Goal: Information Seeking & Learning: Learn about a topic

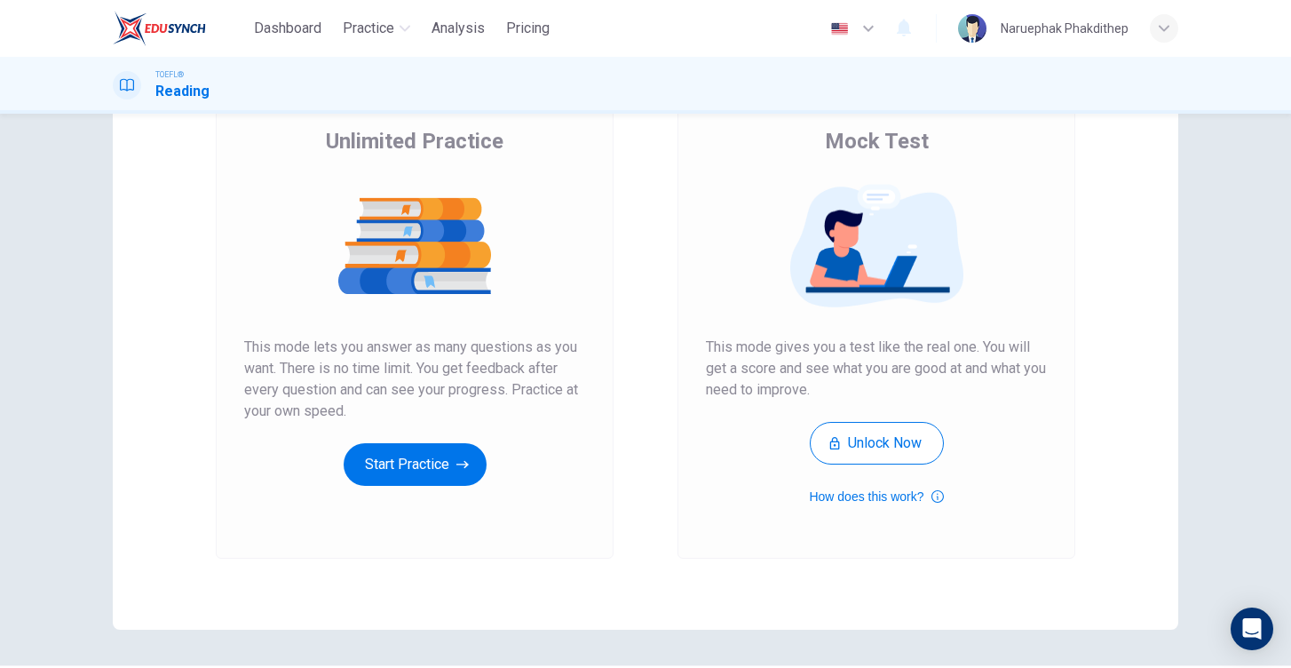
scroll to position [158, 0]
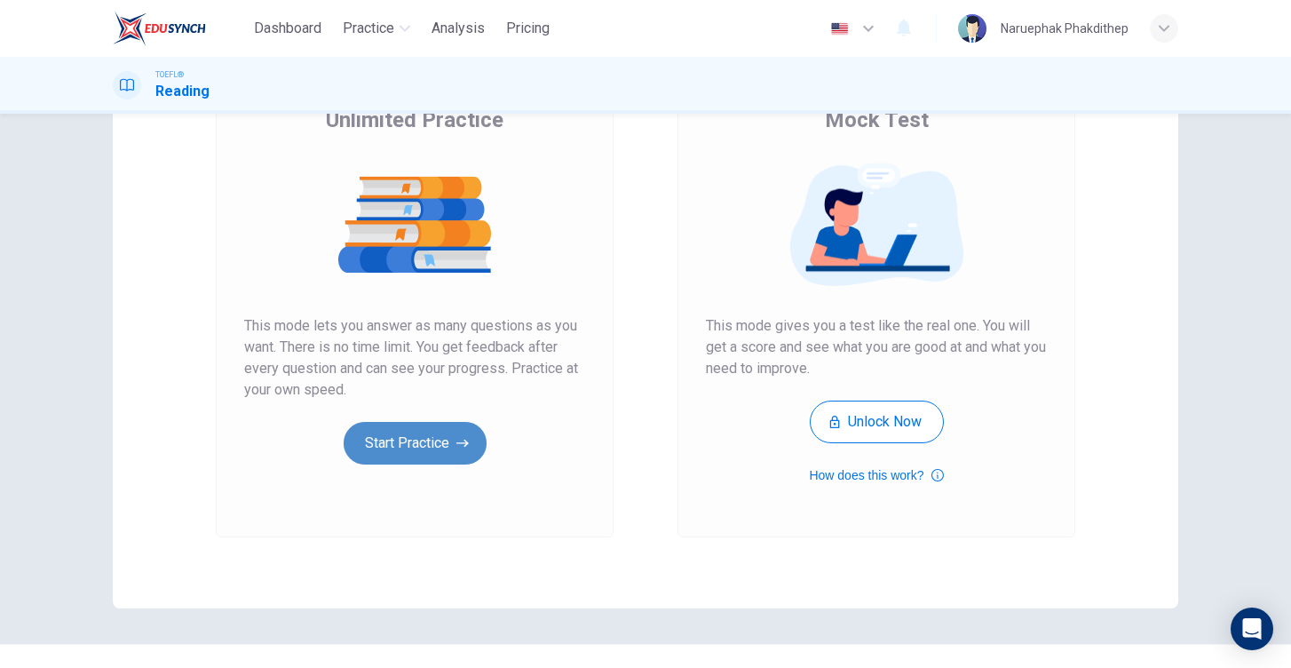
click at [417, 442] on button "Start Practice" at bounding box center [415, 443] width 143 height 43
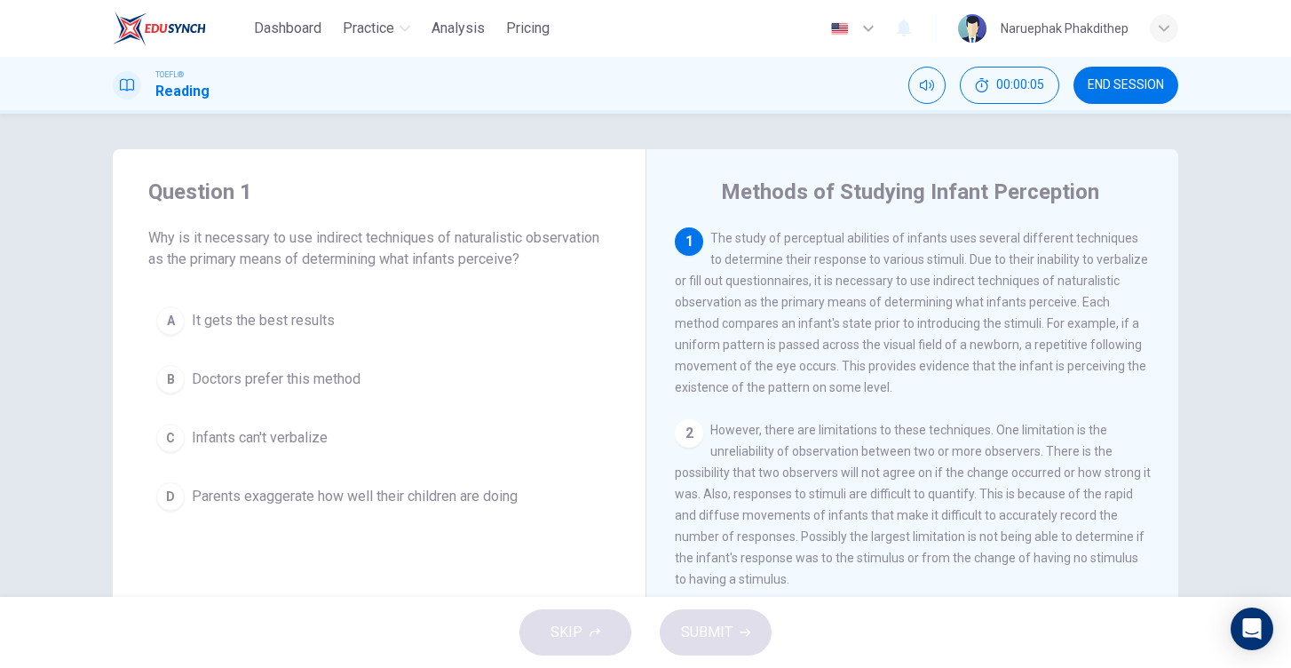
scroll to position [0, 0]
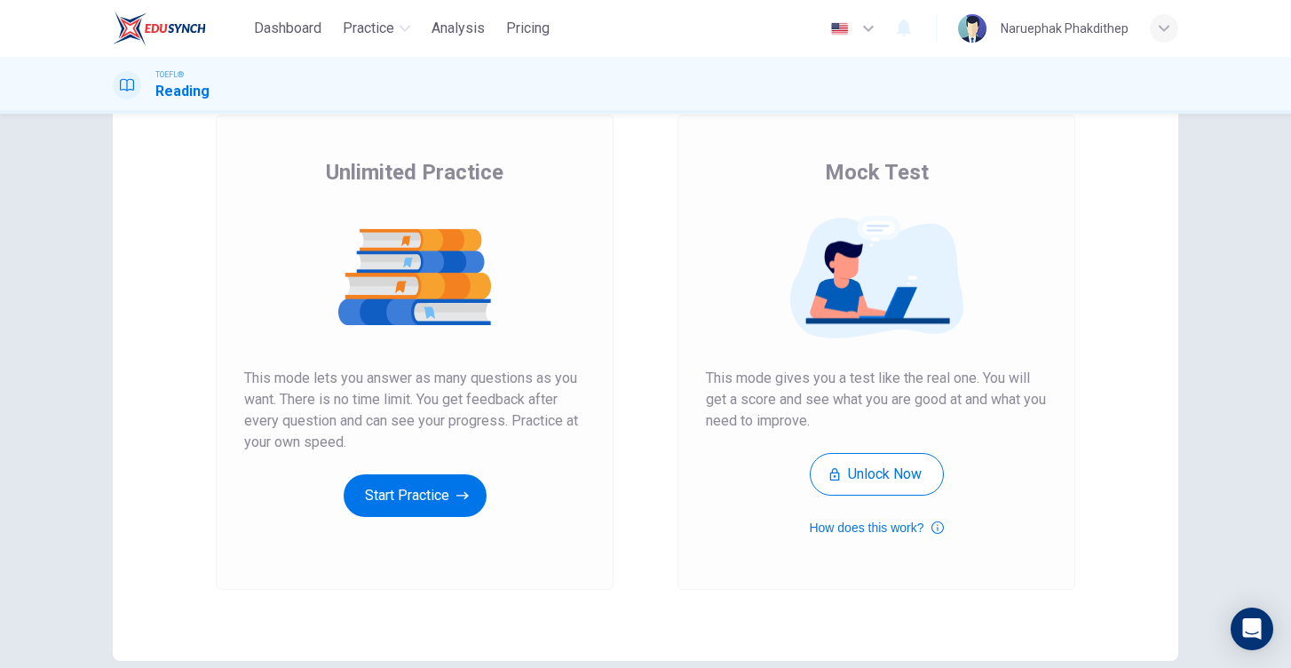
scroll to position [107, 0]
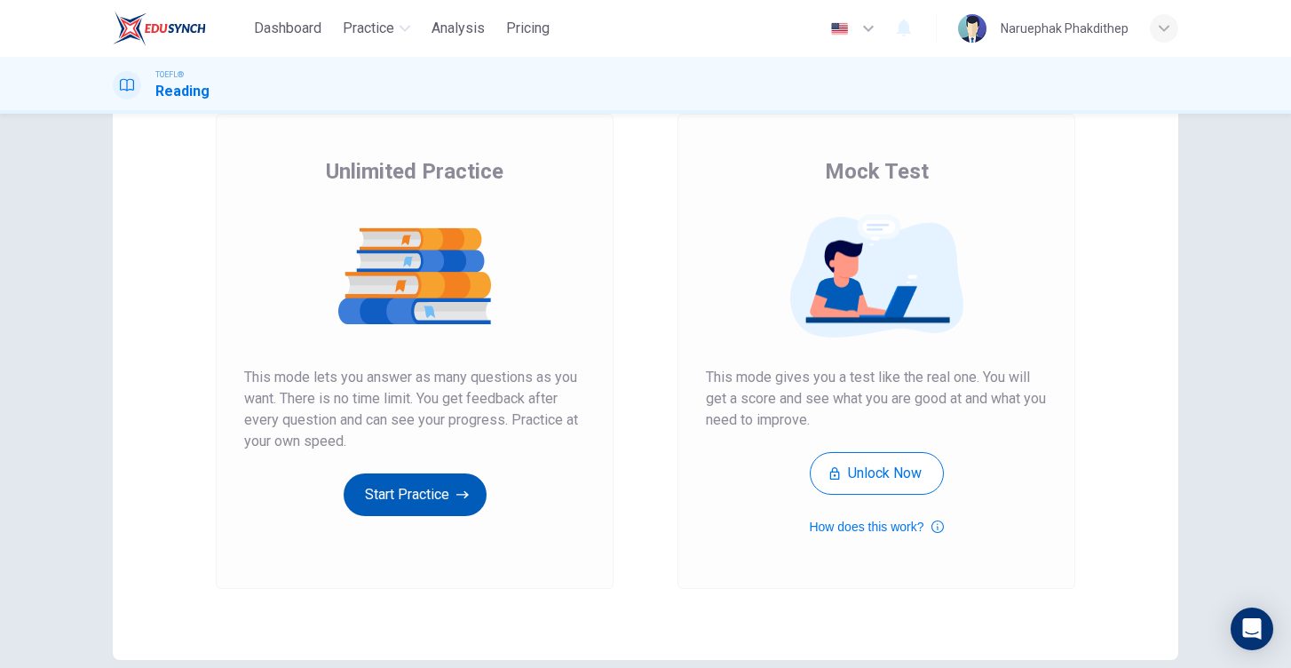
click at [441, 507] on button "Start Practice" at bounding box center [415, 494] width 143 height 43
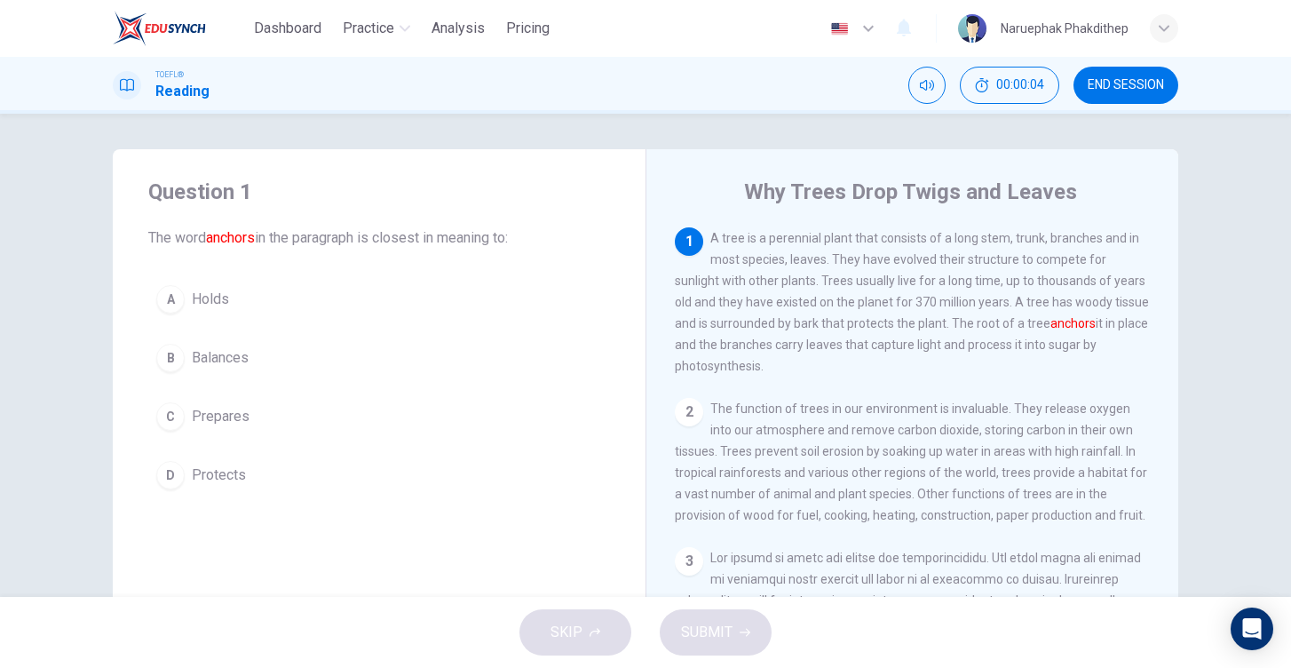
click at [1146, 92] on button "END SESSION" at bounding box center [1126, 85] width 105 height 37
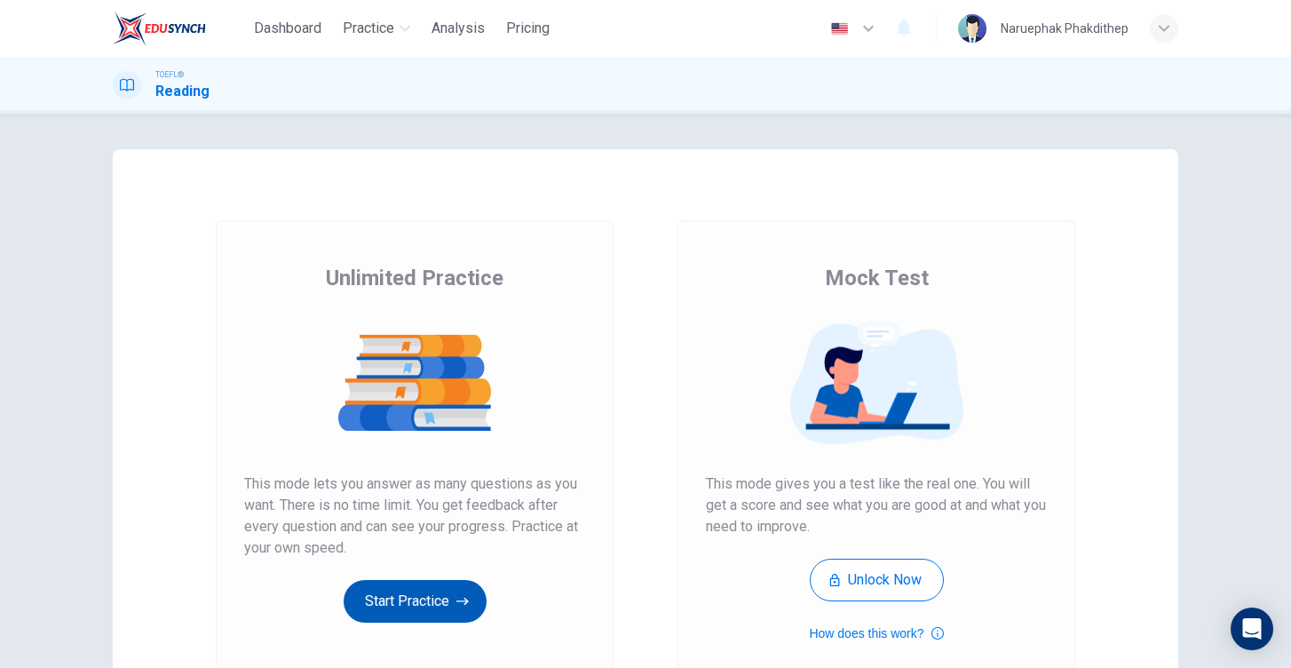
click at [445, 607] on button "Start Practice" at bounding box center [415, 601] width 143 height 43
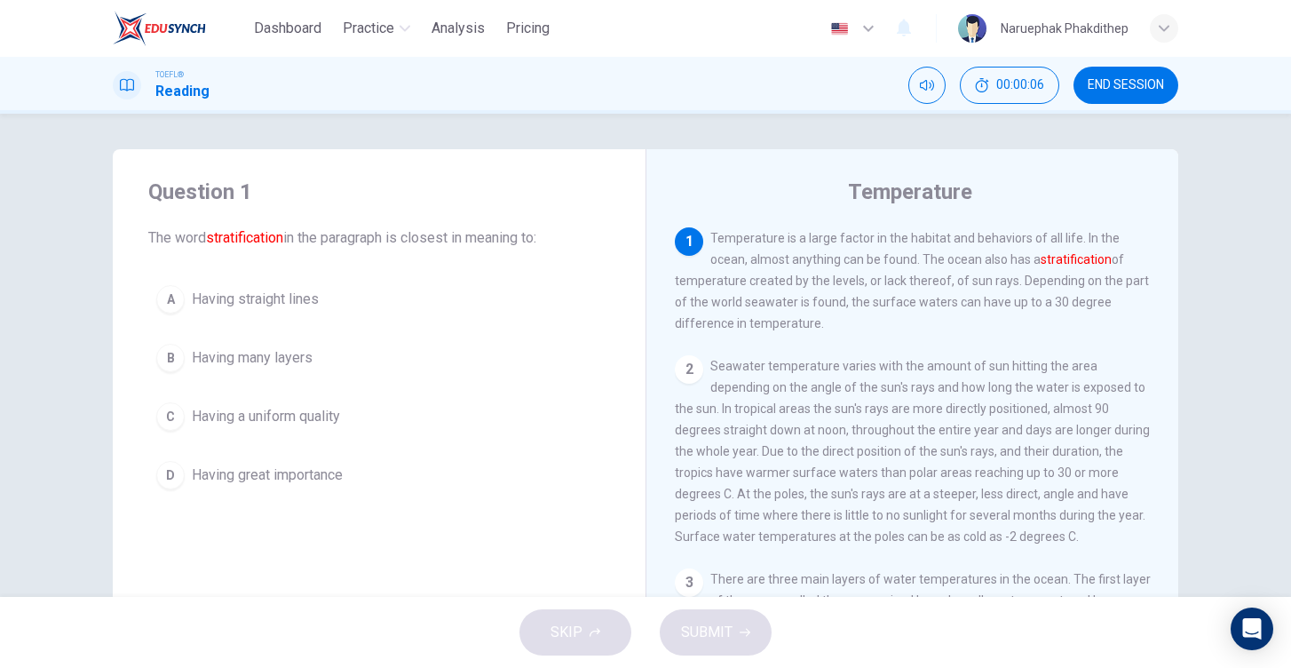
click at [1132, 76] on button "END SESSION" at bounding box center [1126, 85] width 105 height 37
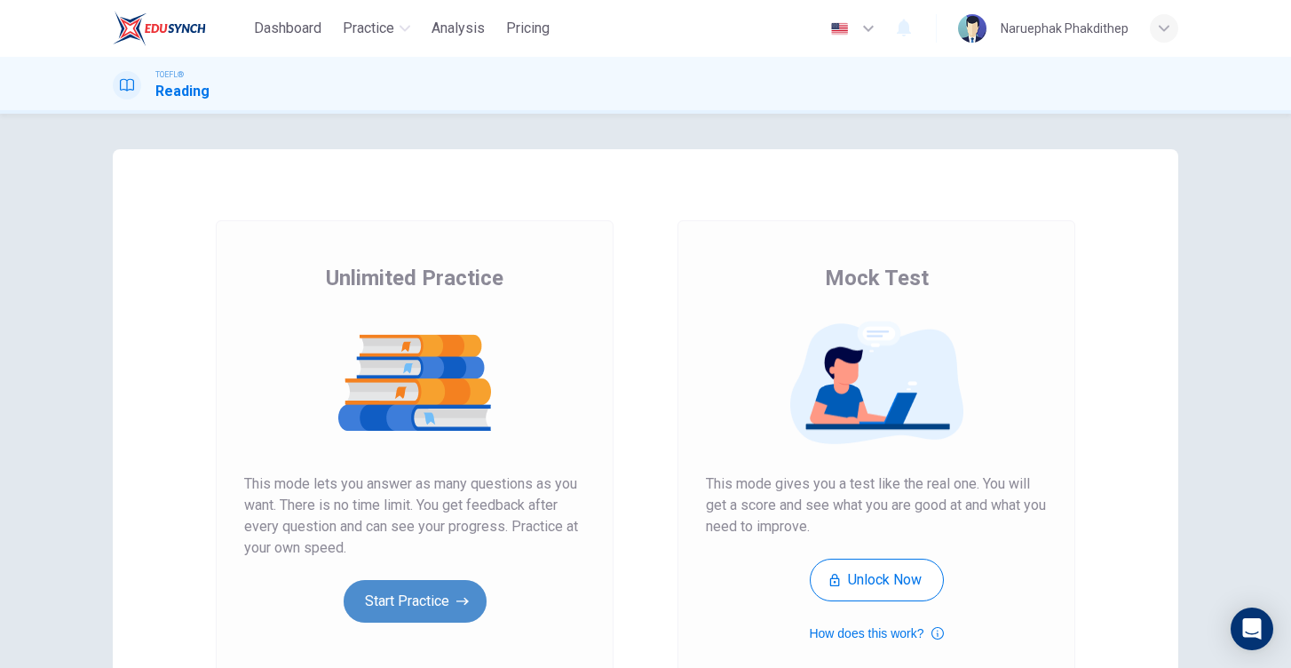
click at [448, 616] on button "Start Practice" at bounding box center [415, 601] width 143 height 43
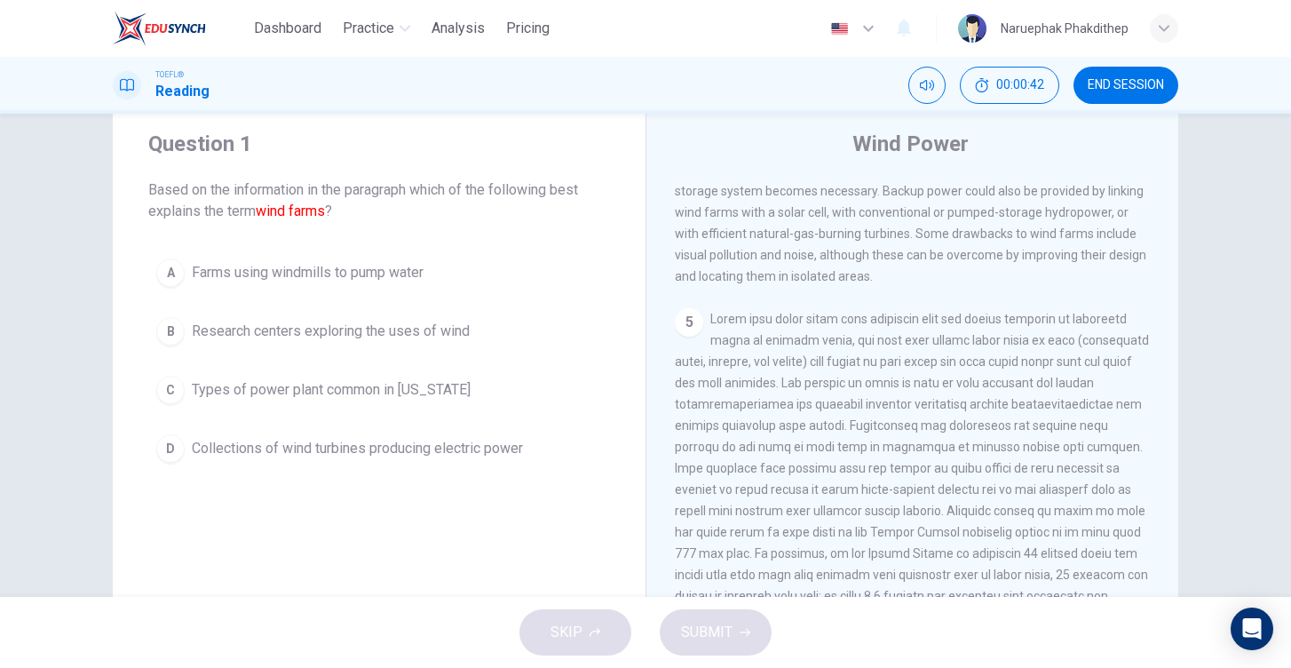
scroll to position [573, 0]
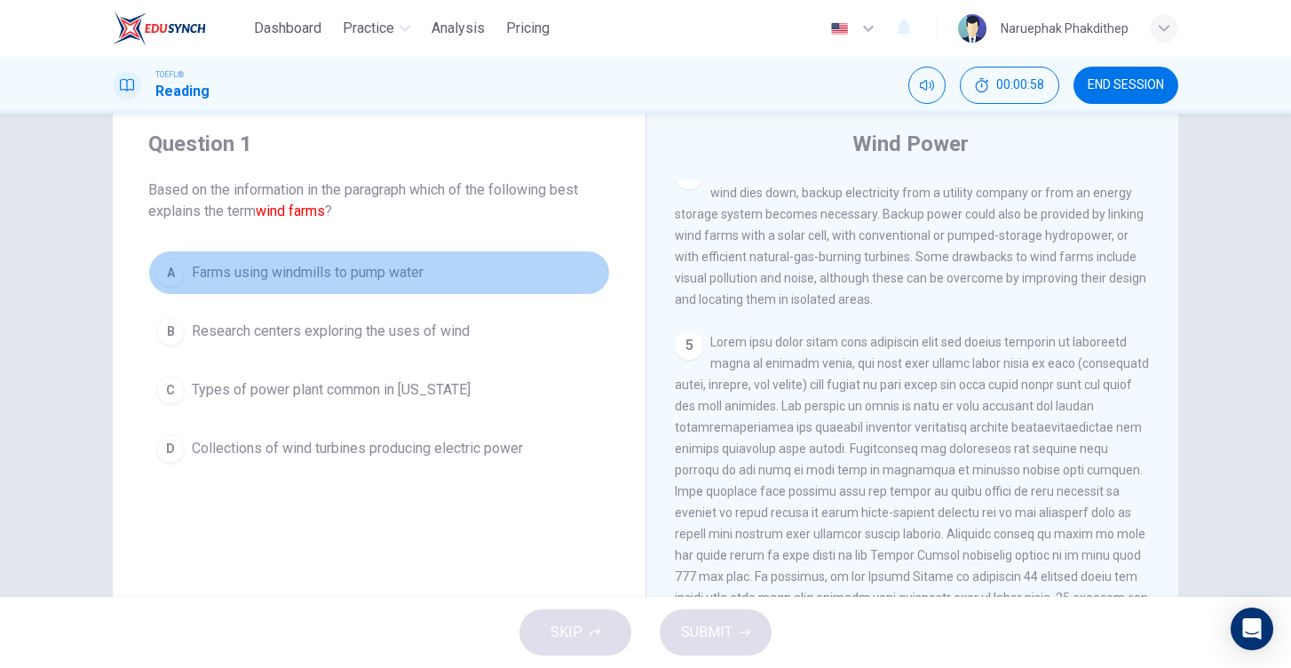
click at [366, 278] on span "Farms using windmills to pump water" at bounding box center [308, 272] width 232 height 21
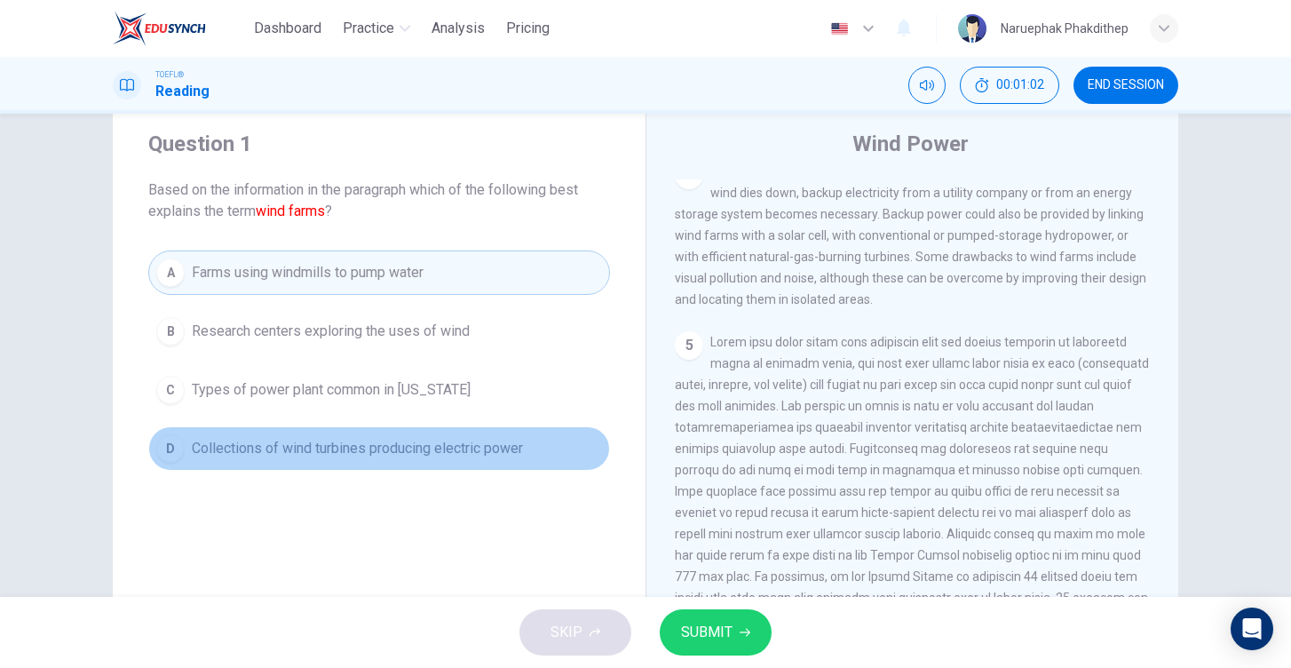
click at [337, 452] on span "Collections of wind turbines producing electric power" at bounding box center [357, 448] width 331 height 21
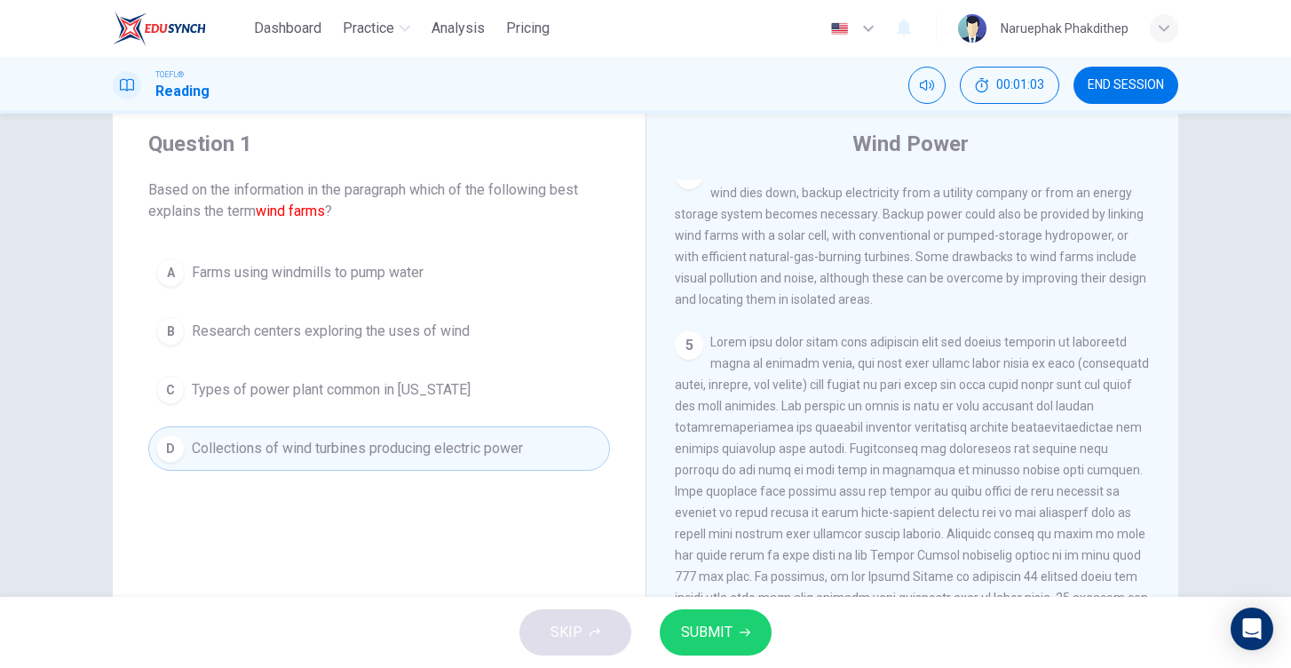
click at [748, 645] on button "SUBMIT" at bounding box center [716, 632] width 112 height 46
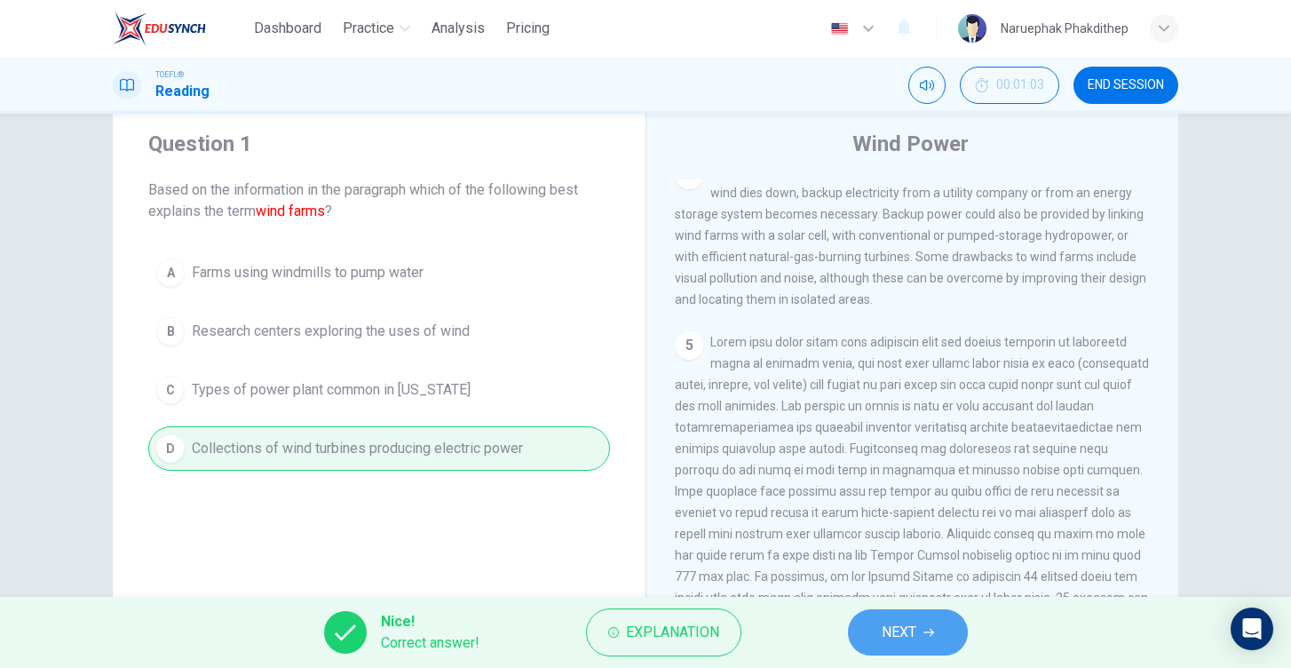
click at [911, 631] on span "NEXT" at bounding box center [899, 632] width 35 height 25
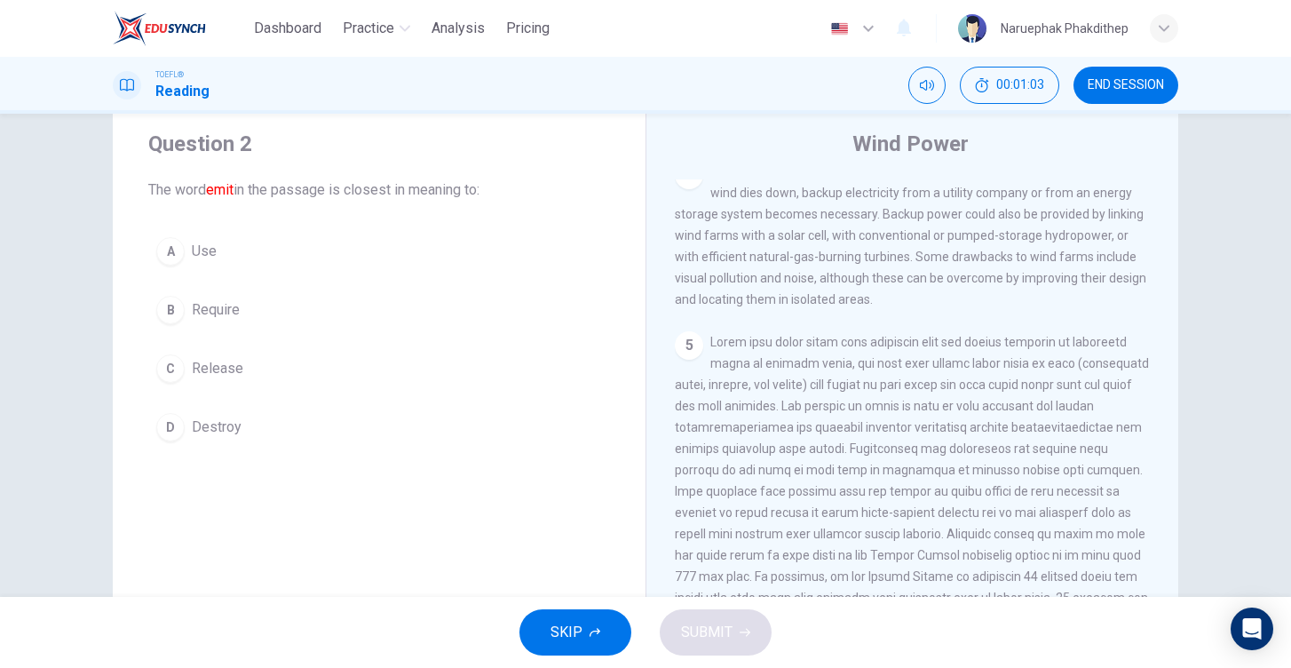
scroll to position [192, 0]
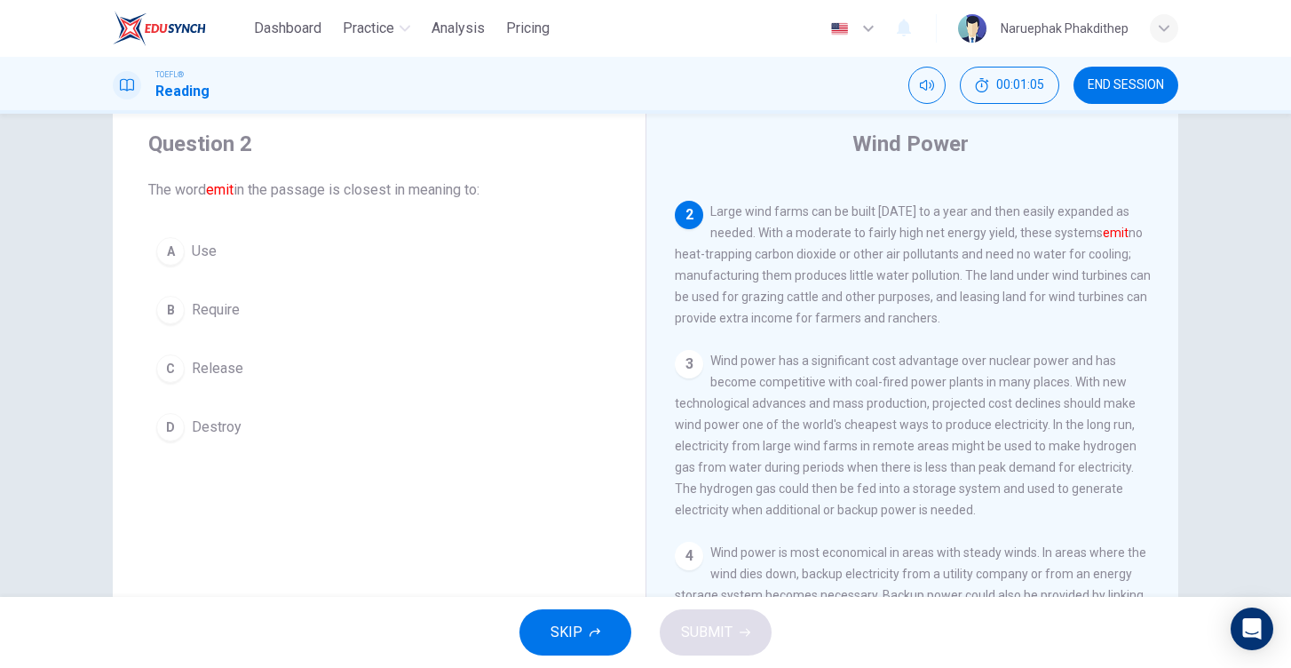
click at [235, 369] on span "Release" at bounding box center [218, 368] width 52 height 21
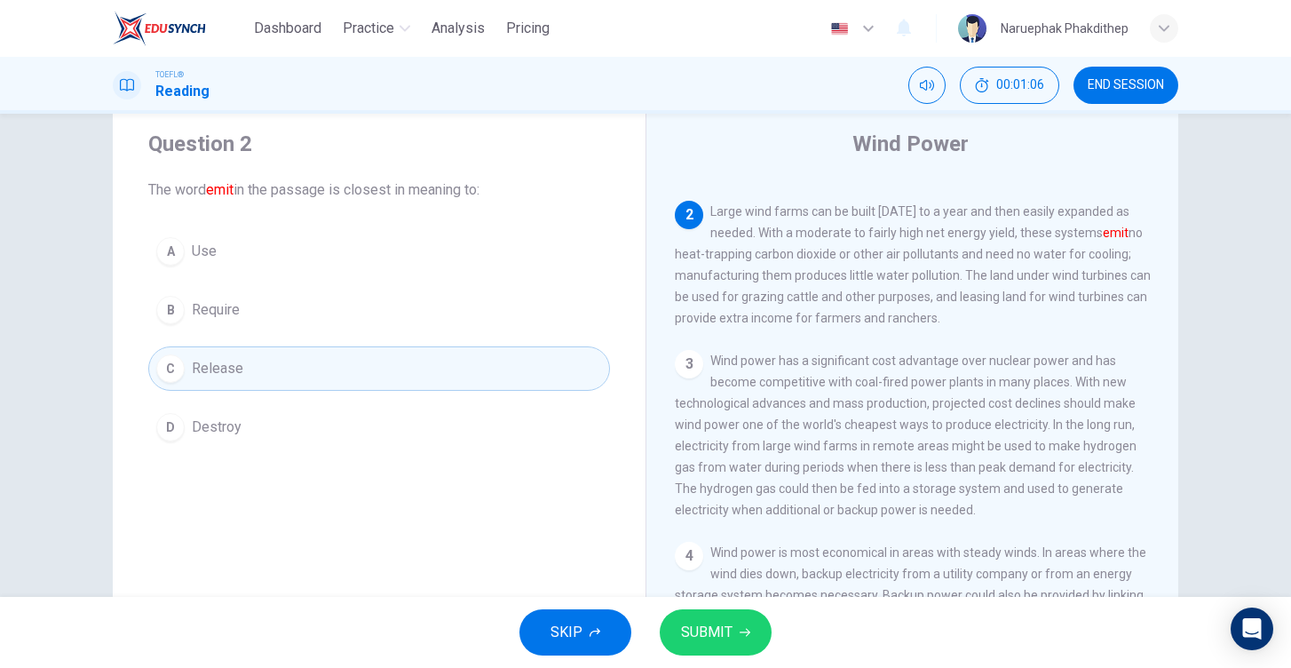
click at [698, 631] on span "SUBMIT" at bounding box center [707, 632] width 52 height 25
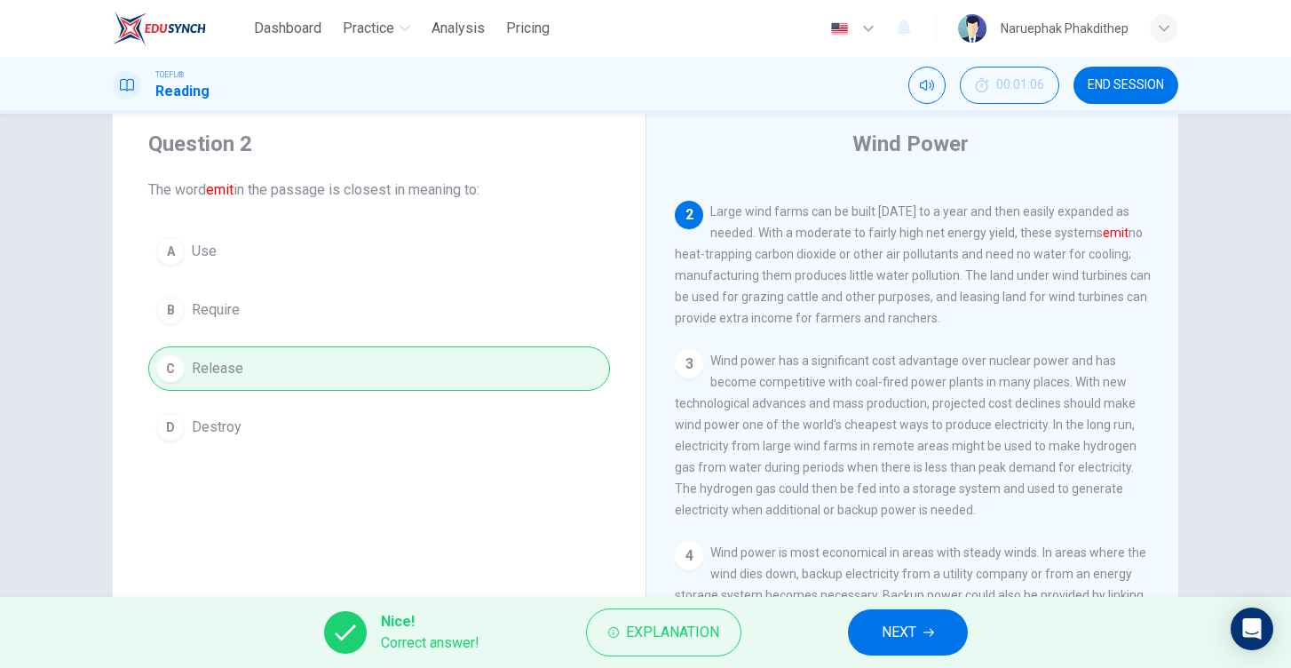
click at [870, 638] on button "NEXT" at bounding box center [908, 632] width 120 height 46
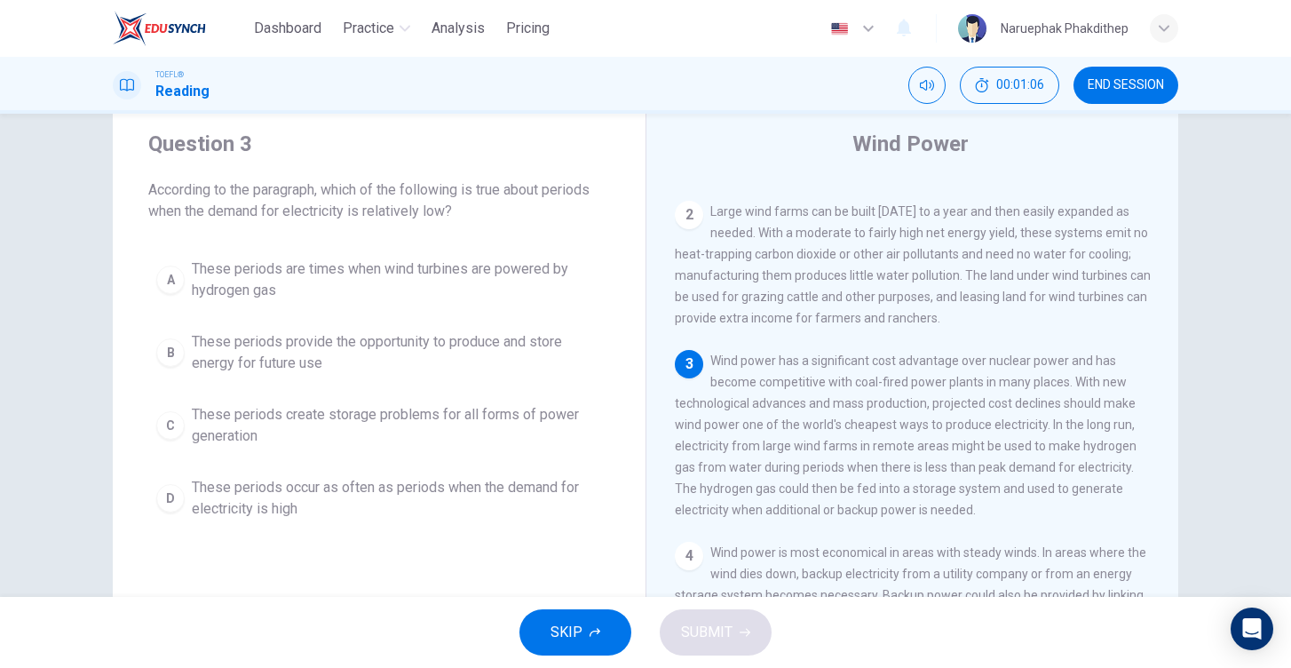
scroll to position [341, 0]
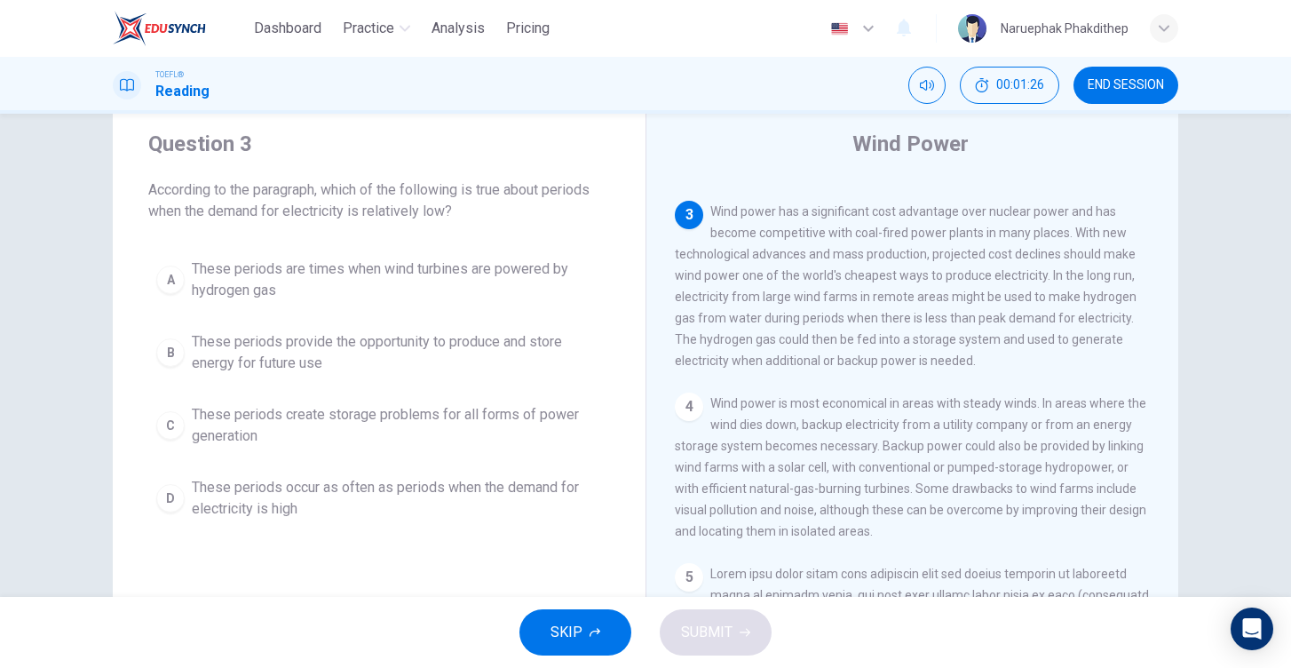
click at [496, 420] on span "These periods create storage problems for all forms of power generation" at bounding box center [397, 425] width 410 height 43
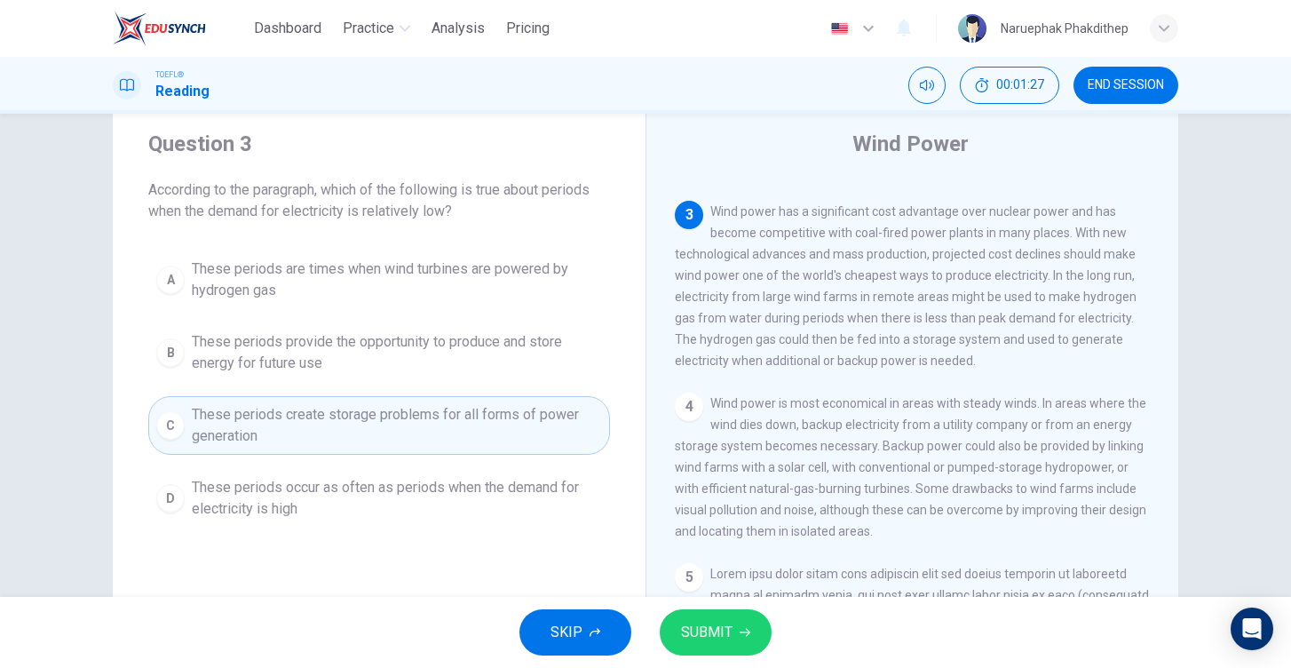
click at [711, 635] on span "SUBMIT" at bounding box center [707, 632] width 52 height 25
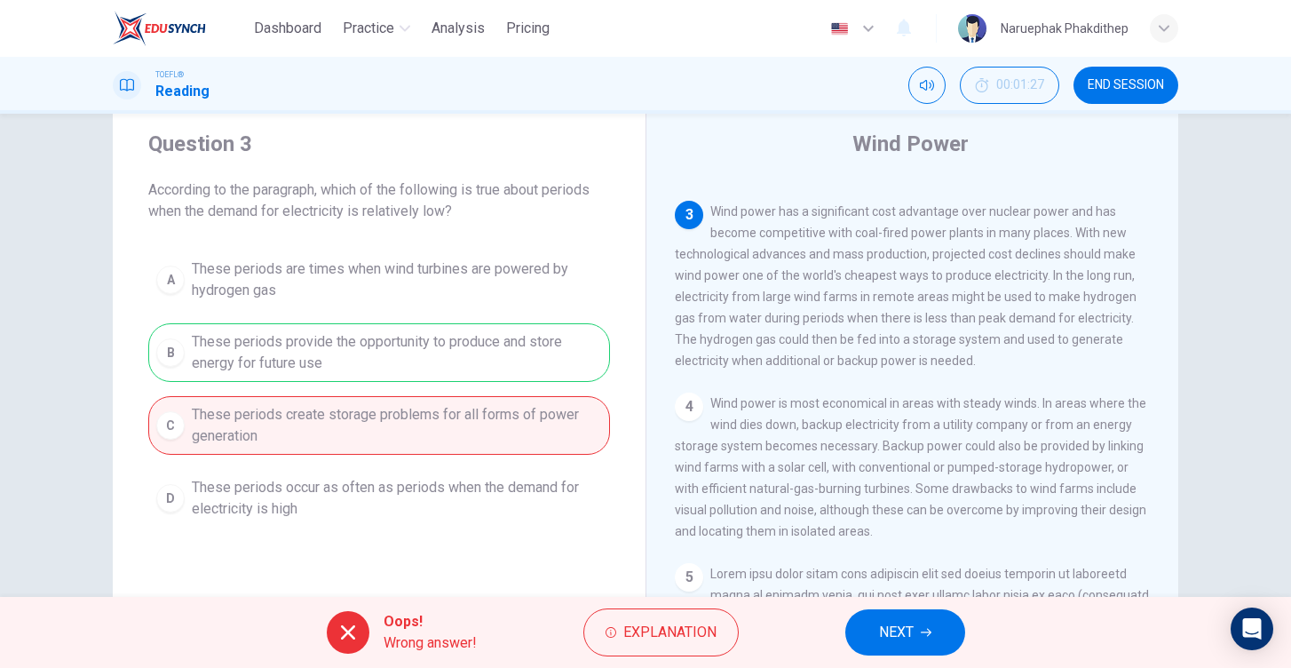
click at [950, 643] on button "NEXT" at bounding box center [905, 632] width 120 height 46
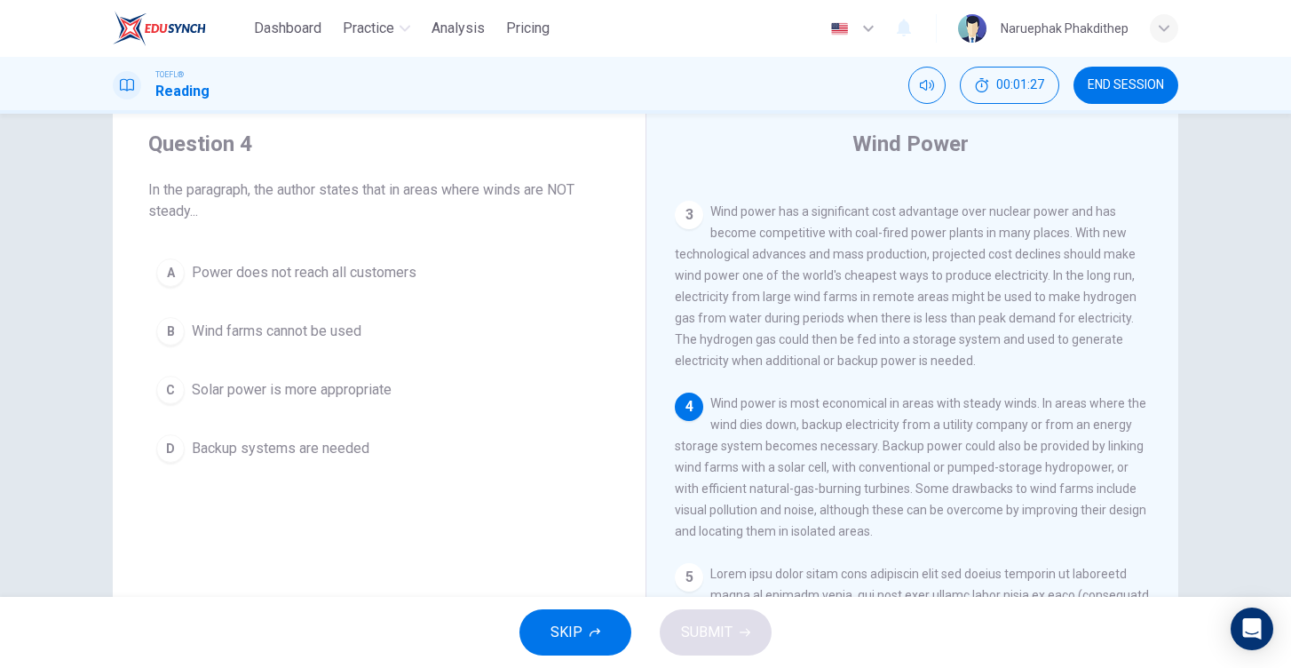
scroll to position [349, 0]
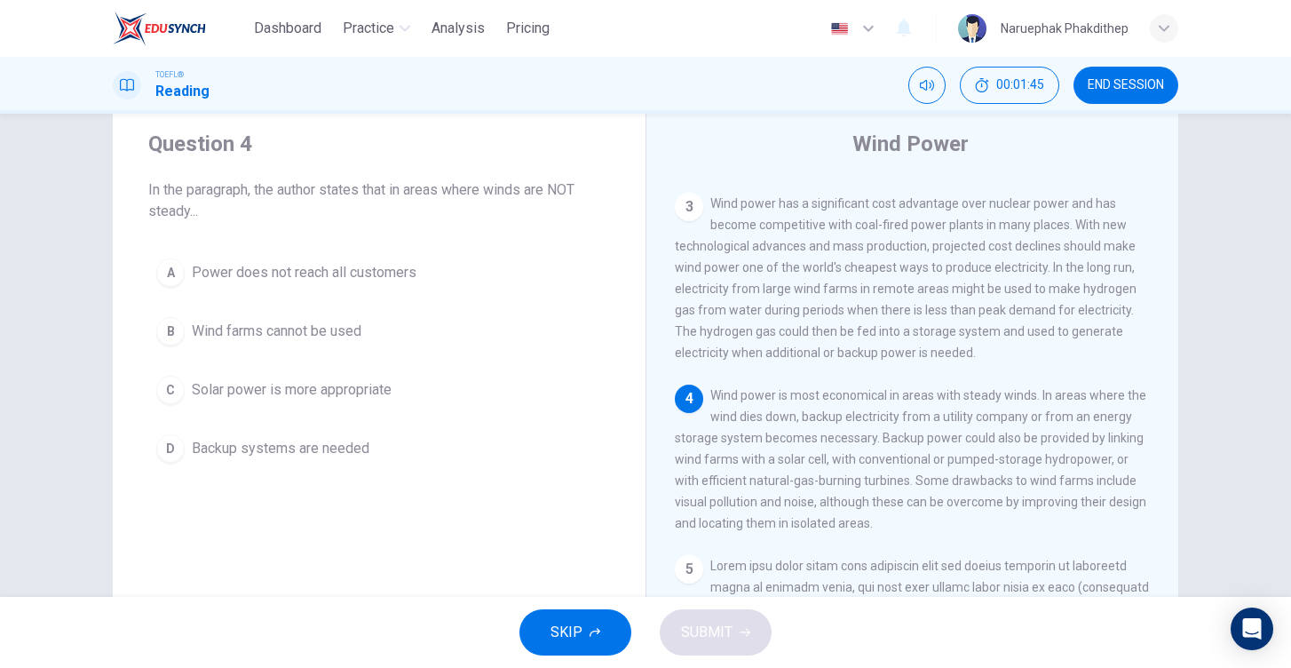
click at [306, 455] on span "Backup systems are needed" at bounding box center [281, 448] width 178 height 21
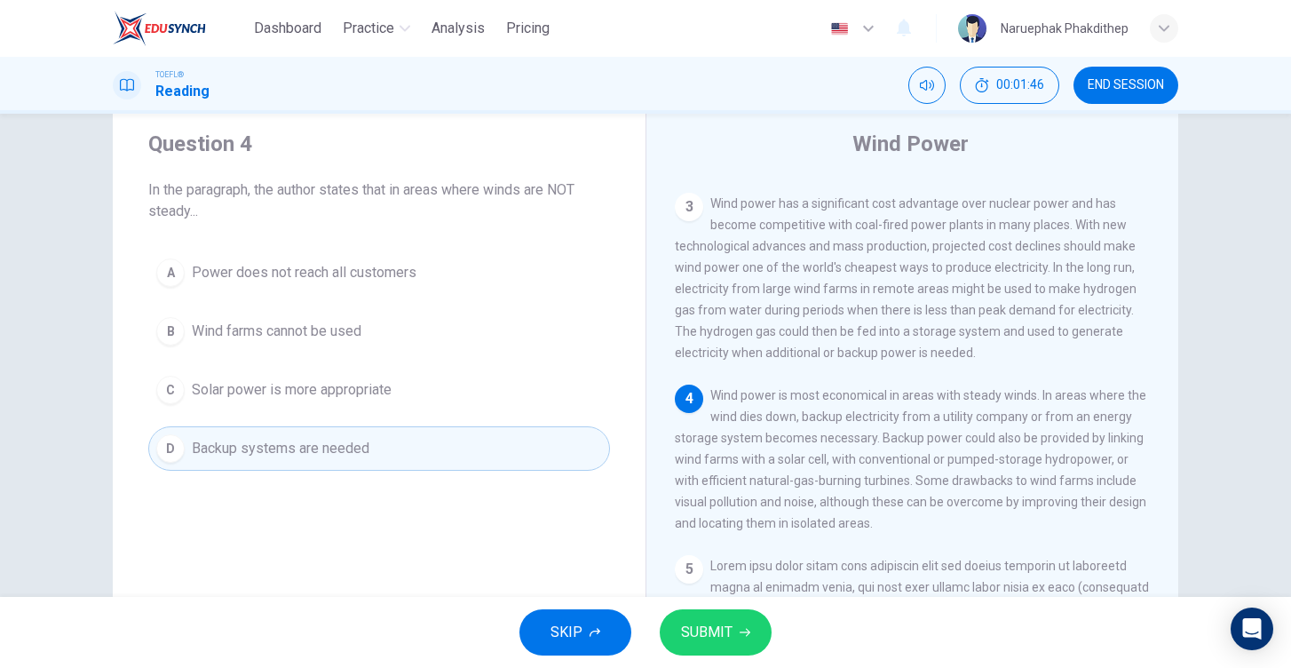
click at [718, 643] on span "SUBMIT" at bounding box center [707, 632] width 52 height 25
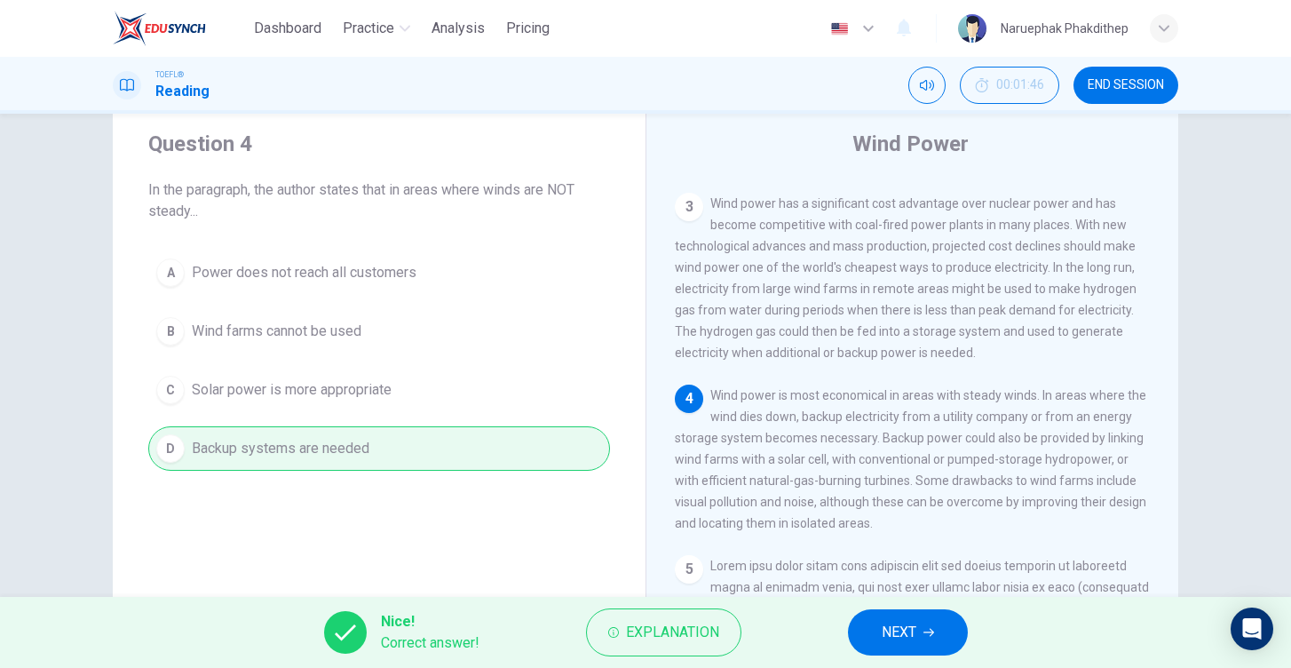
click at [972, 621] on div "Nice! Correct answer! Explanation NEXT" at bounding box center [645, 632] width 1291 height 71
click at [909, 652] on button "NEXT" at bounding box center [908, 632] width 120 height 46
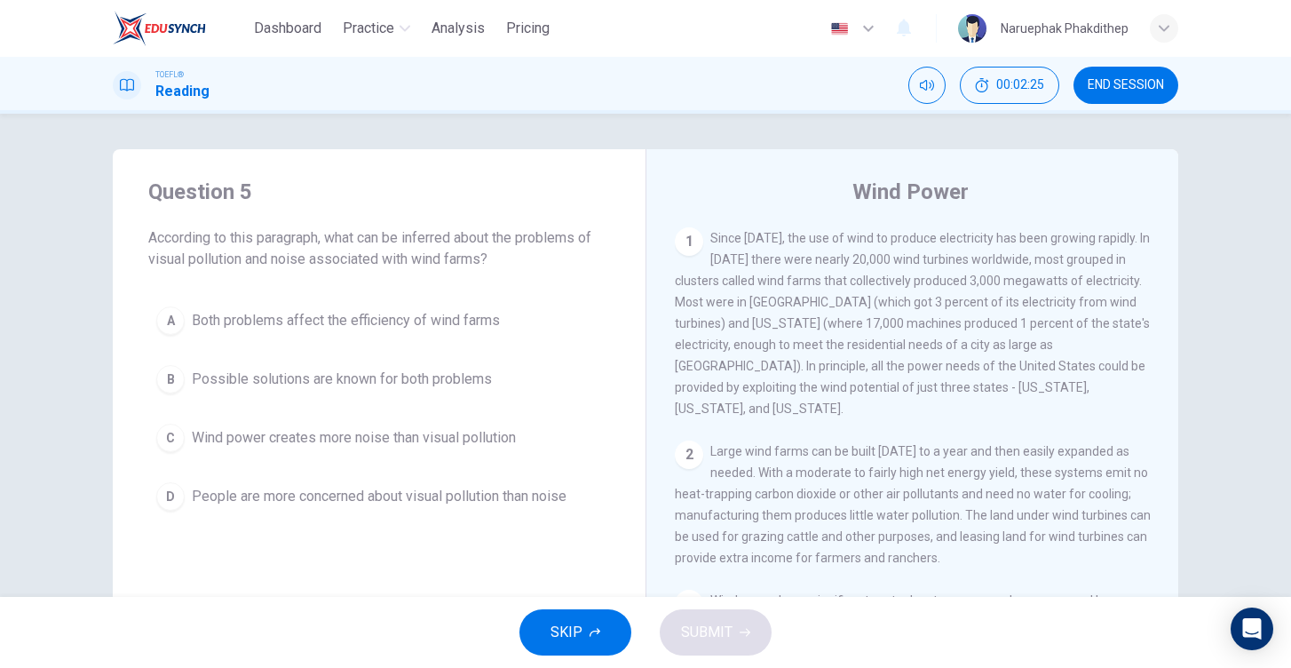
scroll to position [0, 0]
drag, startPoint x: 854, startPoint y: 187, endPoint x: 976, endPoint y: 329, distance: 187.1
click at [976, 329] on div "Wind Power 1 Since 1980, the use of wind to produce electricity has been growin…" at bounding box center [912, 457] width 533 height 617
drag, startPoint x: 853, startPoint y: 188, endPoint x: 1074, endPoint y: 423, distance: 321.7
click at [1074, 423] on div "Wind Power 1 Since 1980, the use of wind to produce electricity has been growin…" at bounding box center [912, 457] width 533 height 617
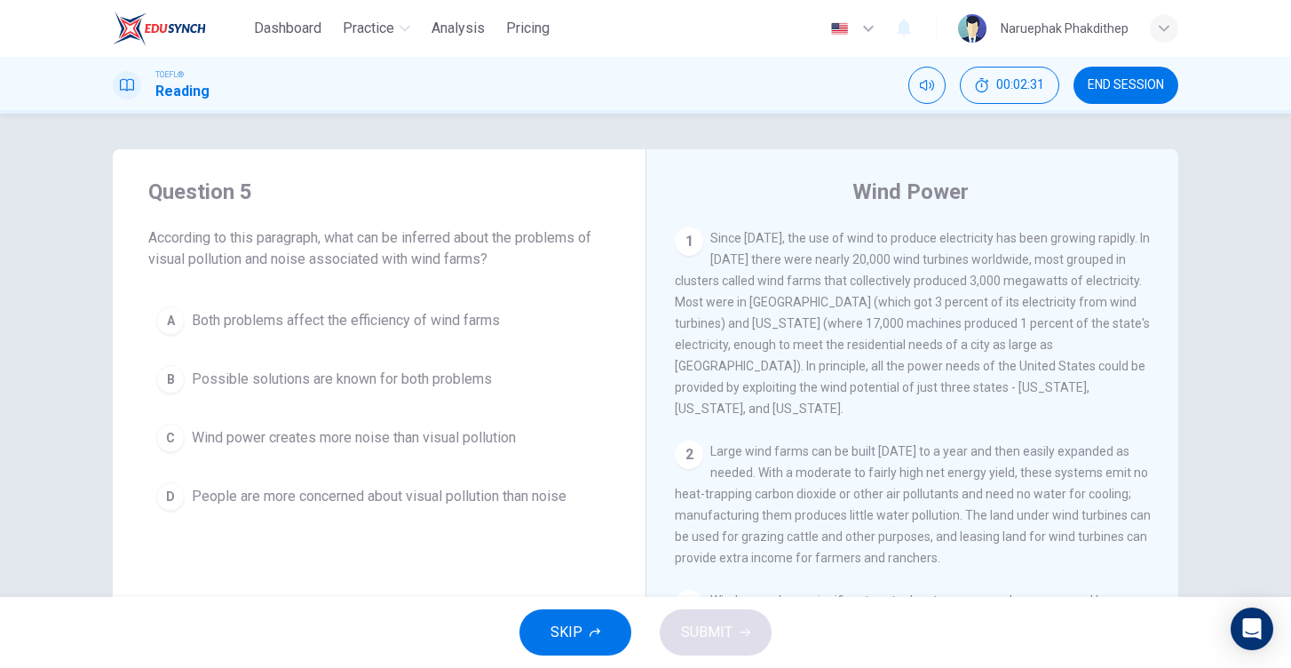
drag, startPoint x: 834, startPoint y: 312, endPoint x: 888, endPoint y: 319, distance: 54.6
click at [893, 320] on div "1 Since 1980, the use of wind to produce electricity has been growing rapidly. …" at bounding box center [913, 323] width 476 height 192
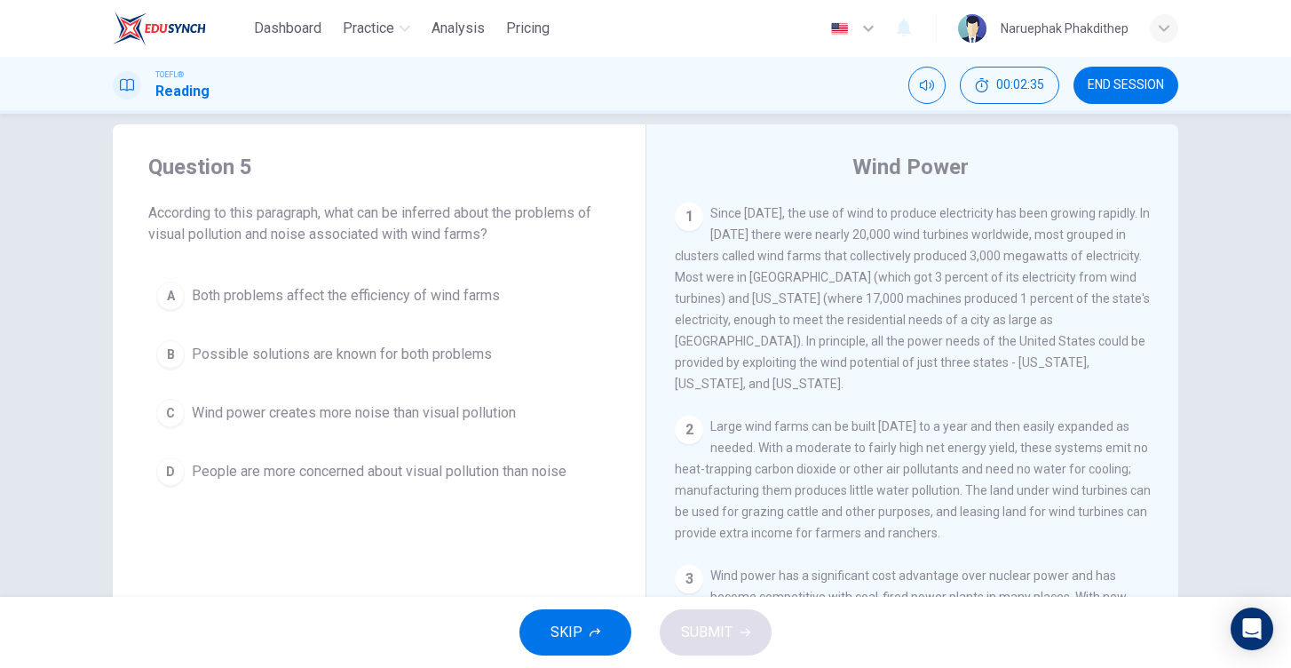
scroll to position [25, 0]
drag, startPoint x: 858, startPoint y: 163, endPoint x: 1010, endPoint y: 367, distance: 253.8
click at [1010, 367] on div "Wind Power 1 Since 1980, the use of wind to produce electricity has been growin…" at bounding box center [912, 432] width 533 height 617
drag, startPoint x: 916, startPoint y: 320, endPoint x: 948, endPoint y: 400, distance: 85.8
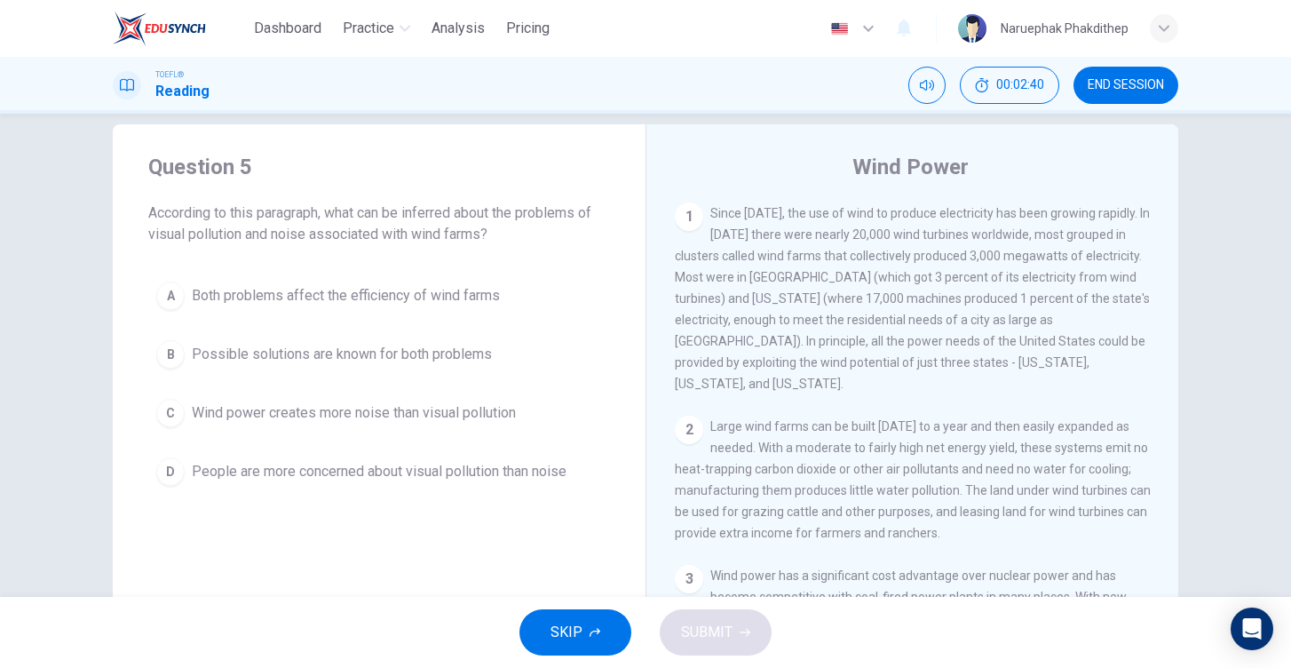
click at [948, 401] on div "1 Since 1980, the use of wind to produce electricity has been growing rapidly. …" at bounding box center [924, 457] width 499 height 511
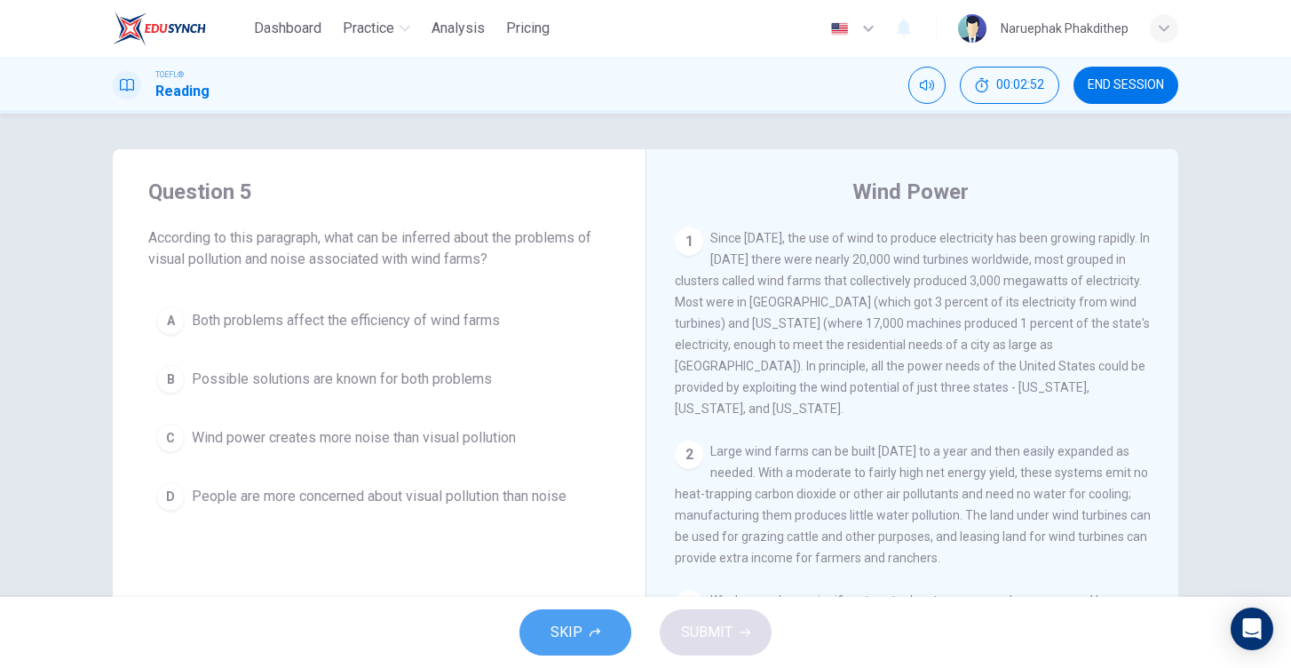
click at [559, 636] on span "SKIP" at bounding box center [567, 632] width 32 height 25
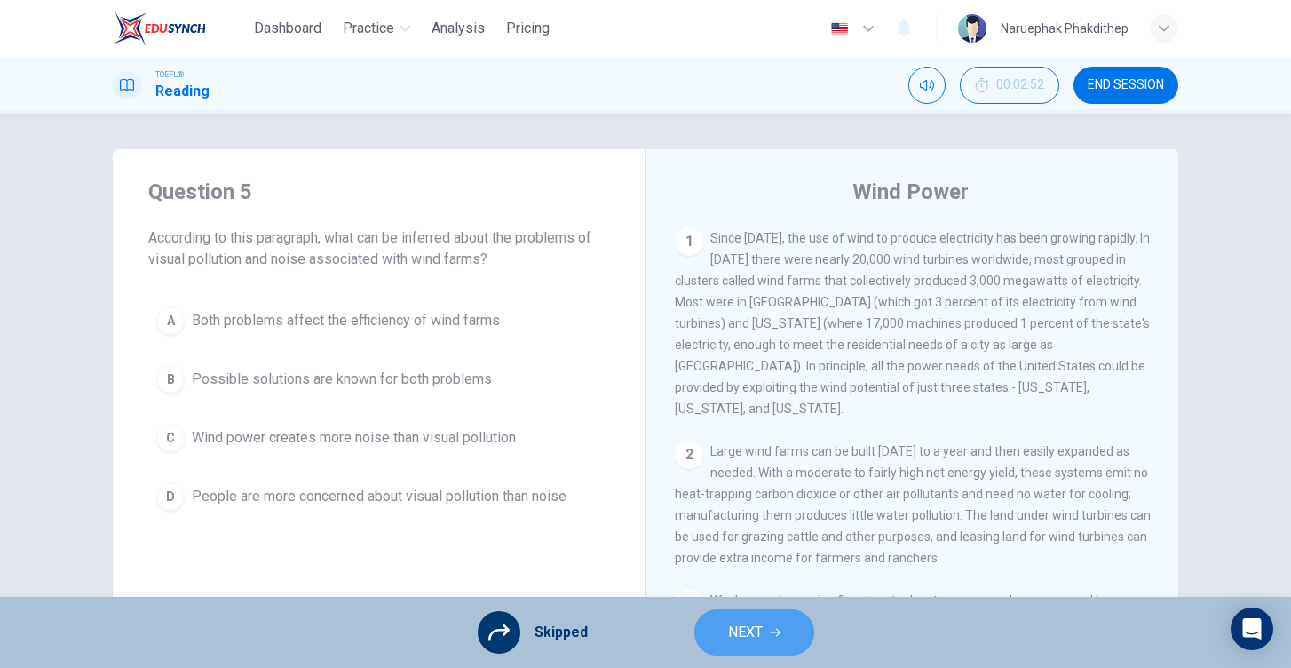
click at [743, 641] on span "NEXT" at bounding box center [745, 632] width 35 height 25
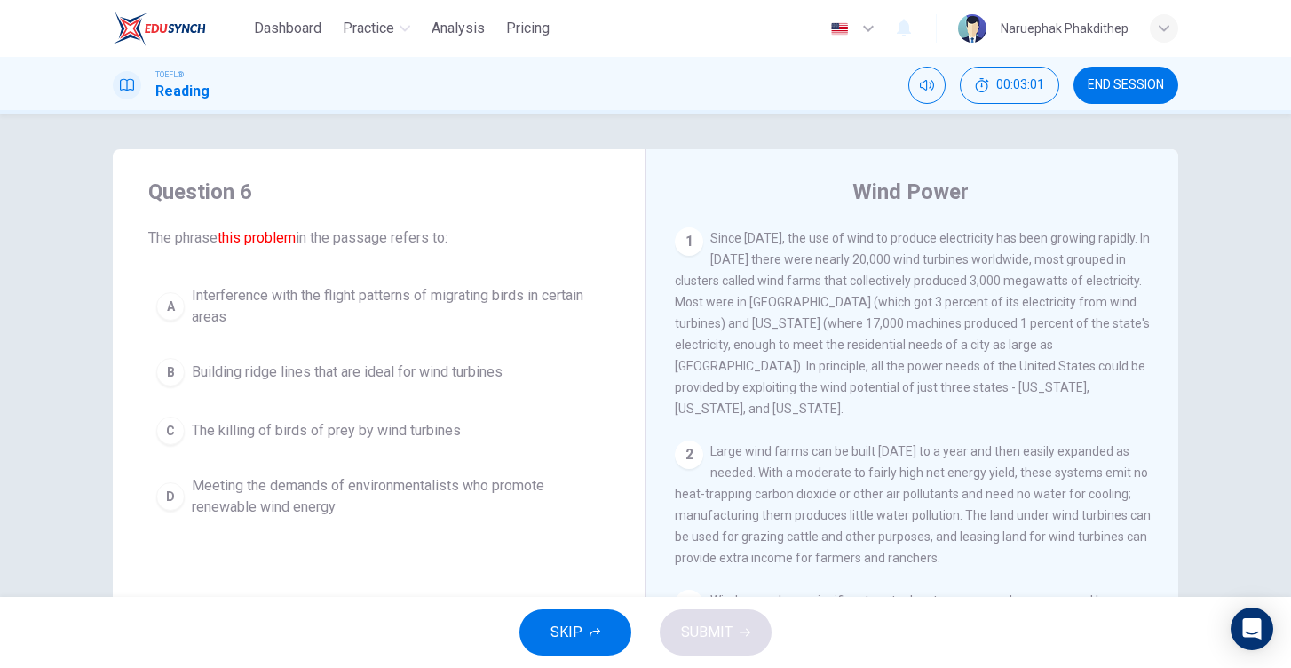
drag, startPoint x: 853, startPoint y: 190, endPoint x: 934, endPoint y: 282, distance: 122.7
click at [936, 283] on div "Wind Power 1 Since 1980, the use of wind to produce electricity has been growin…" at bounding box center [912, 457] width 533 height 617
drag, startPoint x: 818, startPoint y: 282, endPoint x: 855, endPoint y: 318, distance: 51.5
click at [856, 319] on span "Since 1980, the use of wind to produce electricity has been growing rapidly. In…" at bounding box center [912, 323] width 475 height 185
drag, startPoint x: 858, startPoint y: 191, endPoint x: 993, endPoint y: 197, distance: 135.1
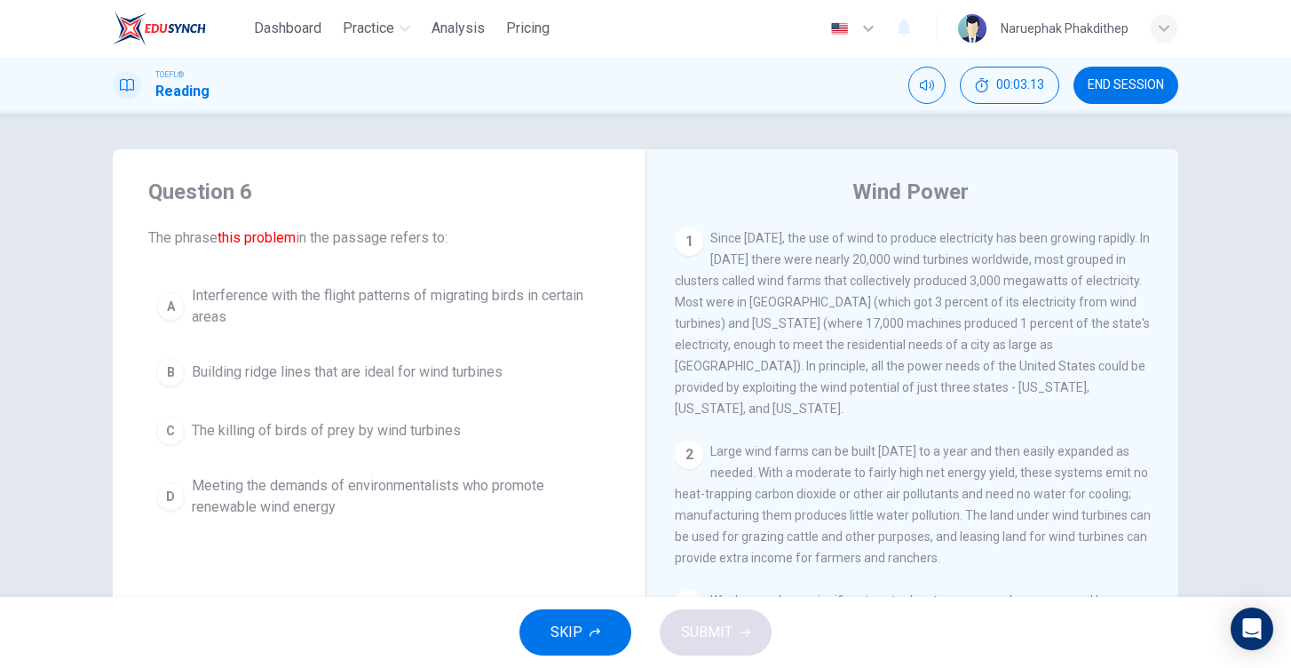
click at [993, 197] on div "Wind Power" at bounding box center [924, 192] width 499 height 28
drag, startPoint x: 726, startPoint y: 252, endPoint x: 742, endPoint y: 257, distance: 17.4
click at [746, 258] on span "Since 1980, the use of wind to produce electricity has been growing rapidly. In…" at bounding box center [912, 323] width 475 height 185
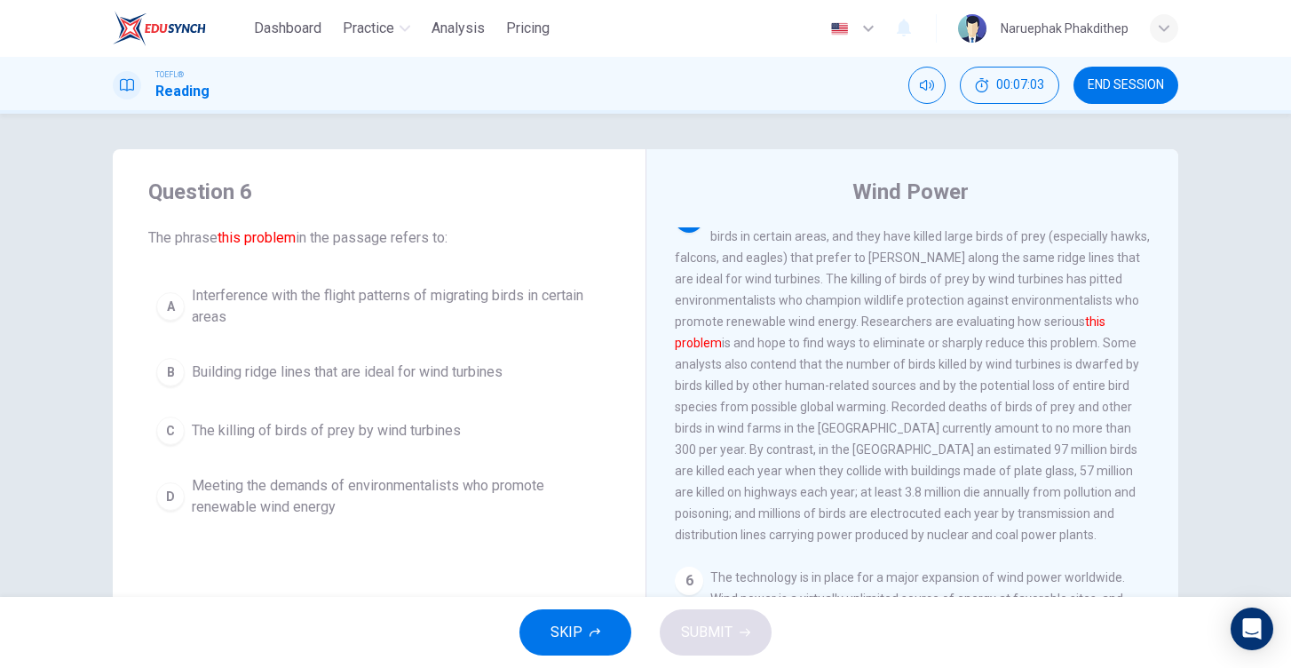
scroll to position [747, 0]
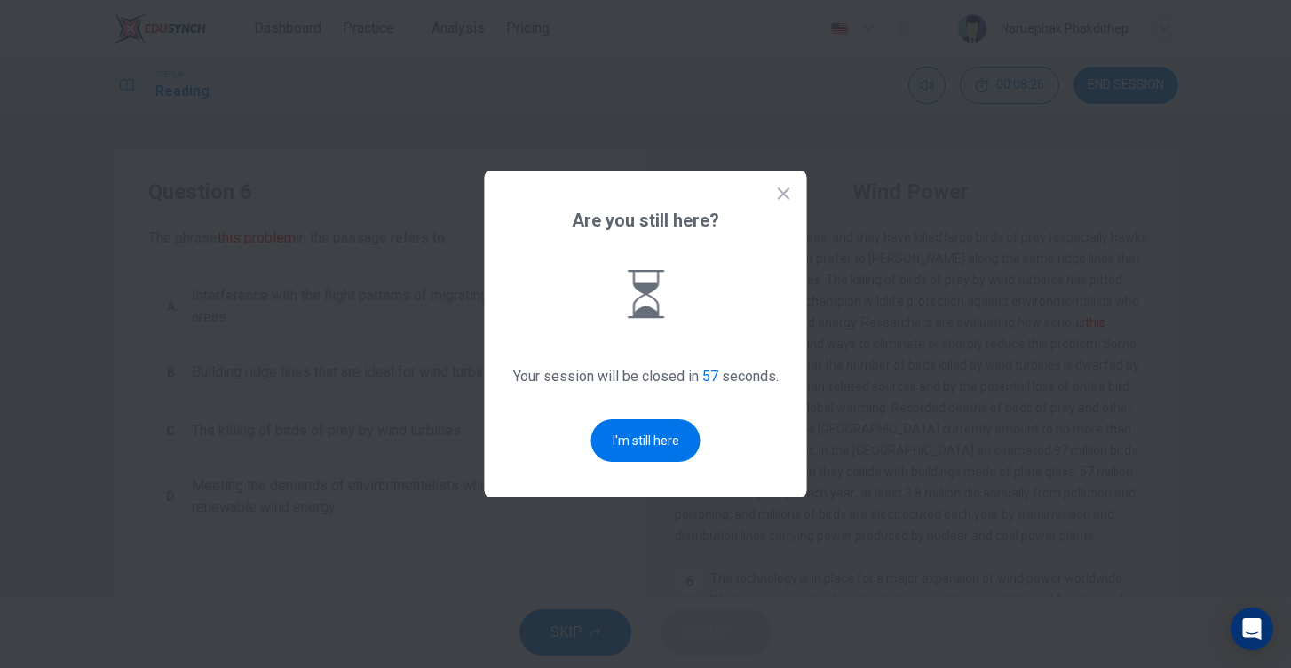
click at [786, 201] on icon at bounding box center [784, 194] width 18 height 18
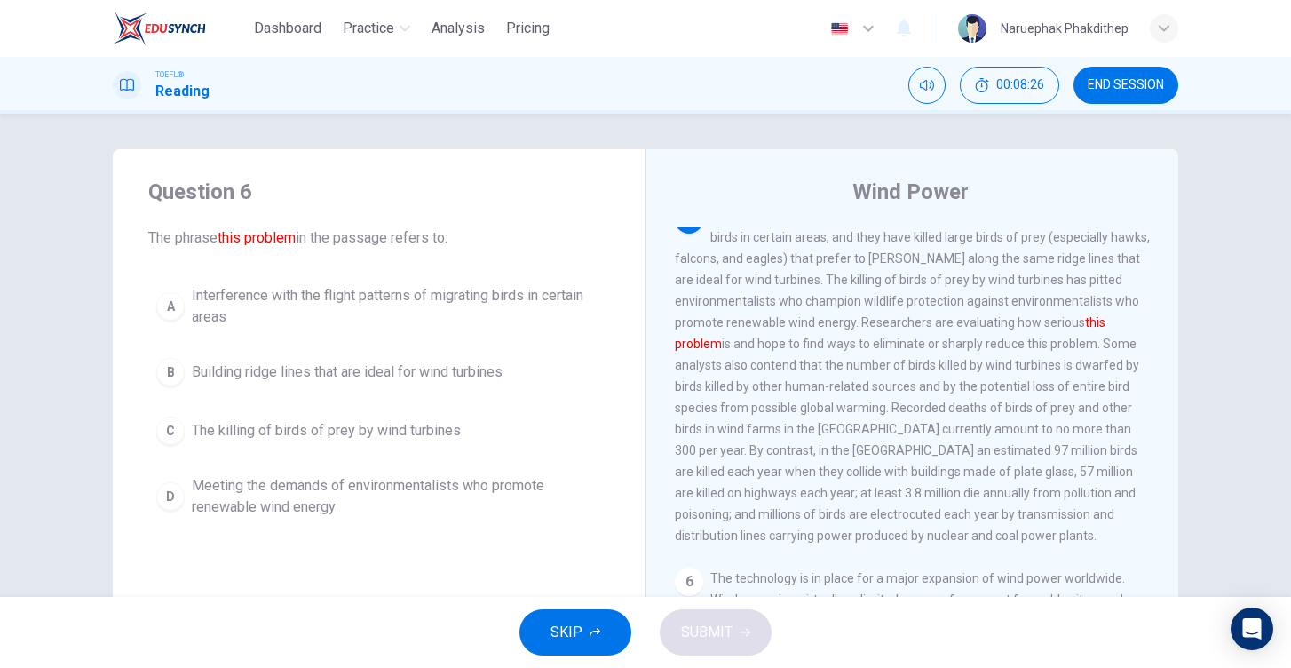
click at [786, 201] on div "Wind Power" at bounding box center [924, 192] width 499 height 28
click at [1120, 91] on span "END SESSION" at bounding box center [1126, 85] width 76 height 14
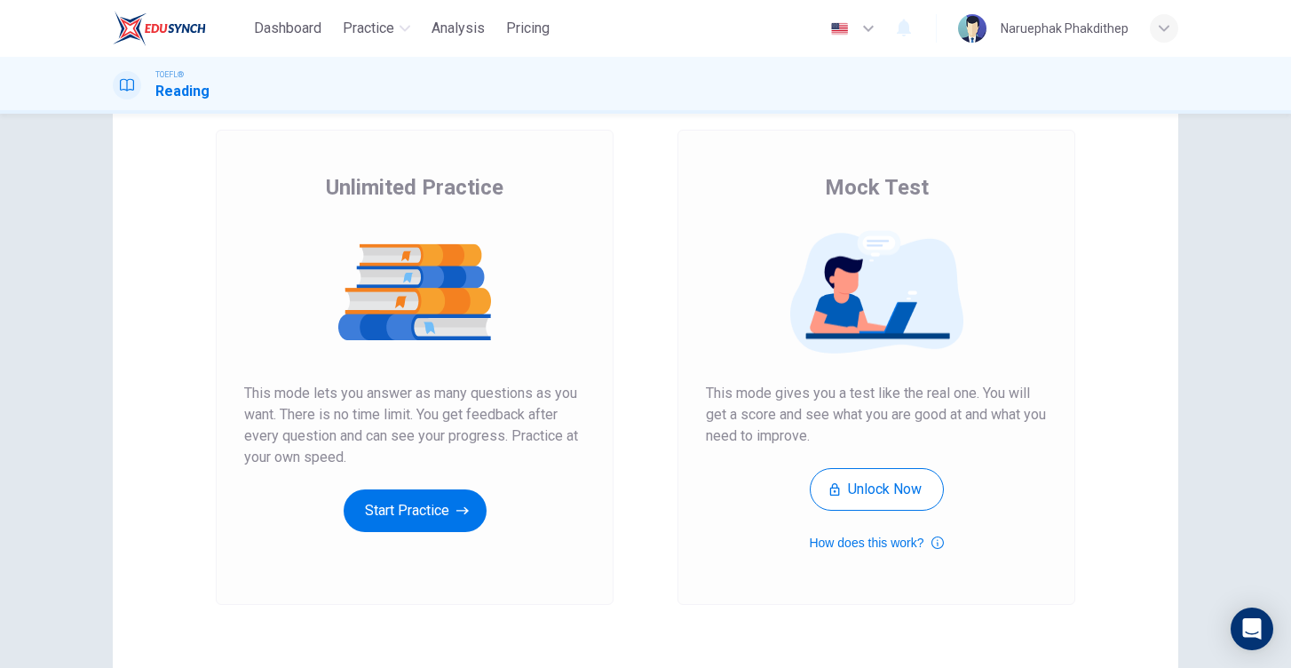
scroll to position [103, 0]
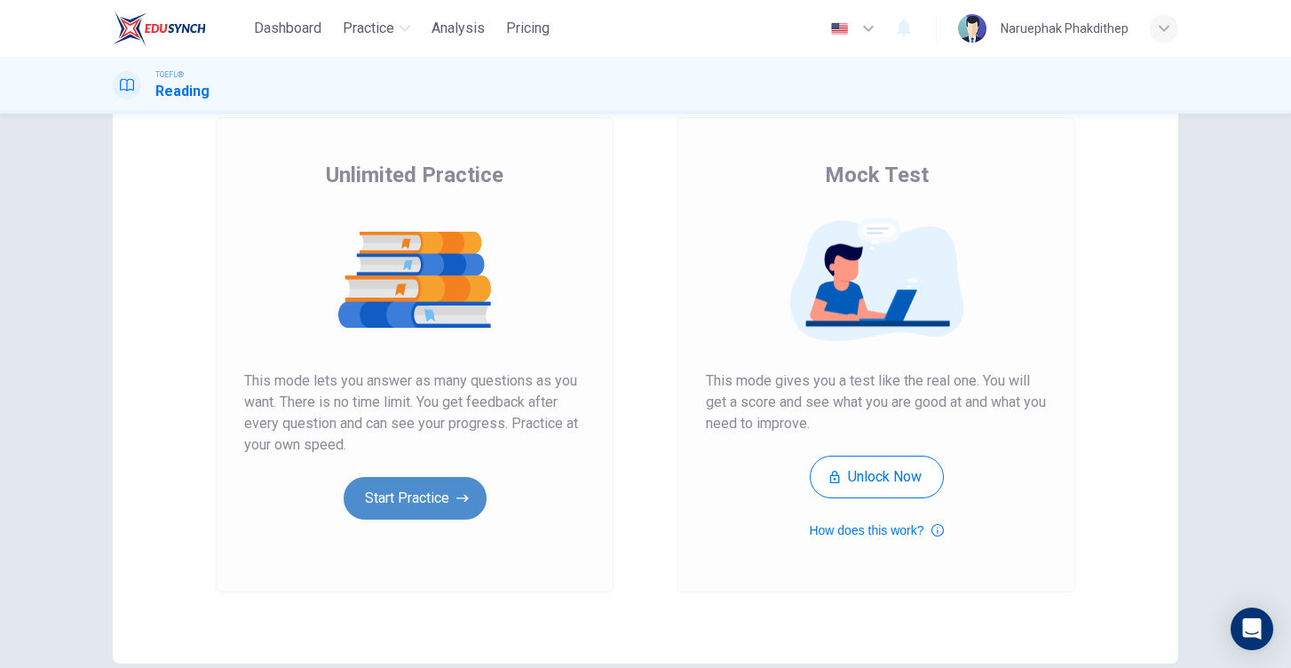
click at [439, 496] on button "Start Practice" at bounding box center [415, 498] width 143 height 43
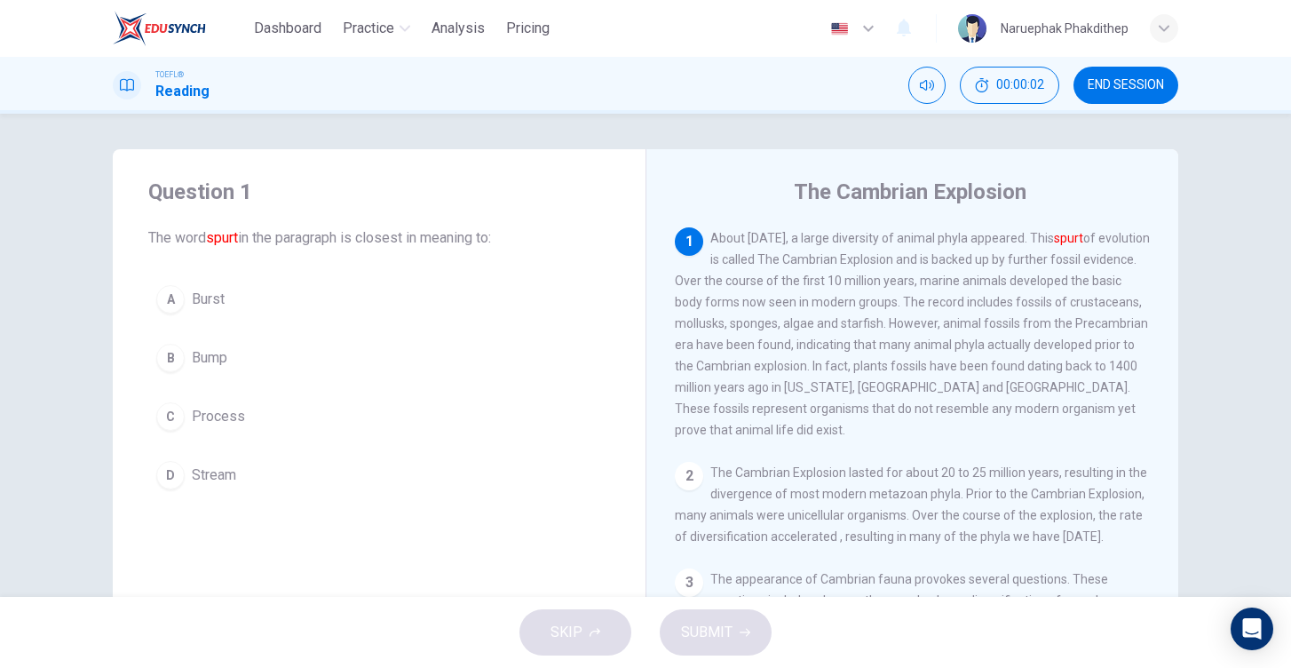
click at [1138, 84] on span "END SESSION" at bounding box center [1126, 85] width 76 height 14
